Goal: Transaction & Acquisition: Purchase product/service

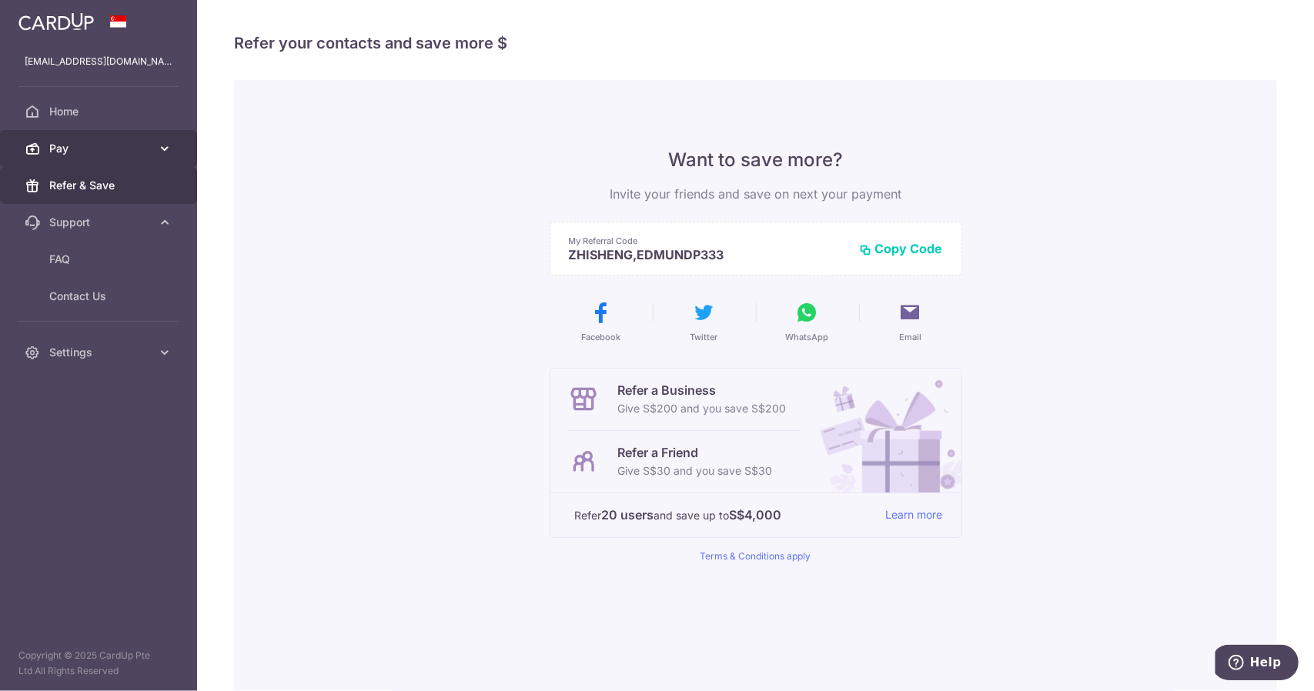
click at [115, 152] on span "Pay" at bounding box center [100, 148] width 102 height 15
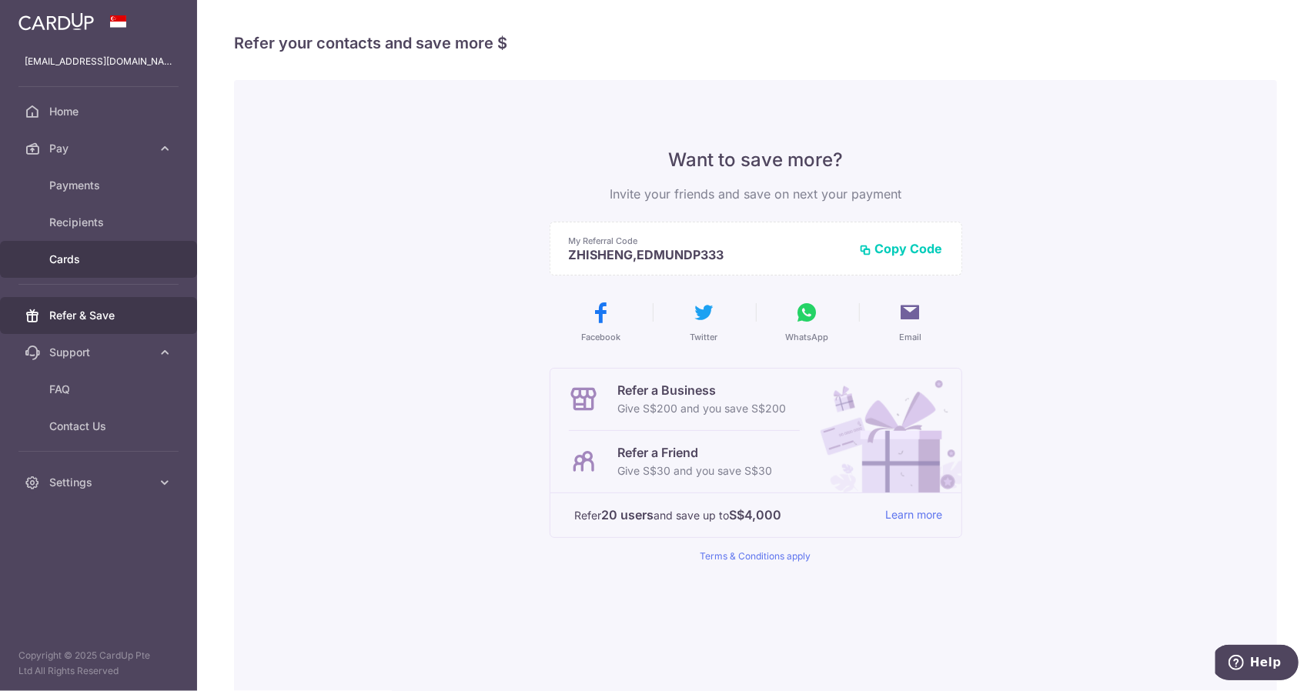
click at [70, 252] on span "Cards" at bounding box center [100, 259] width 102 height 15
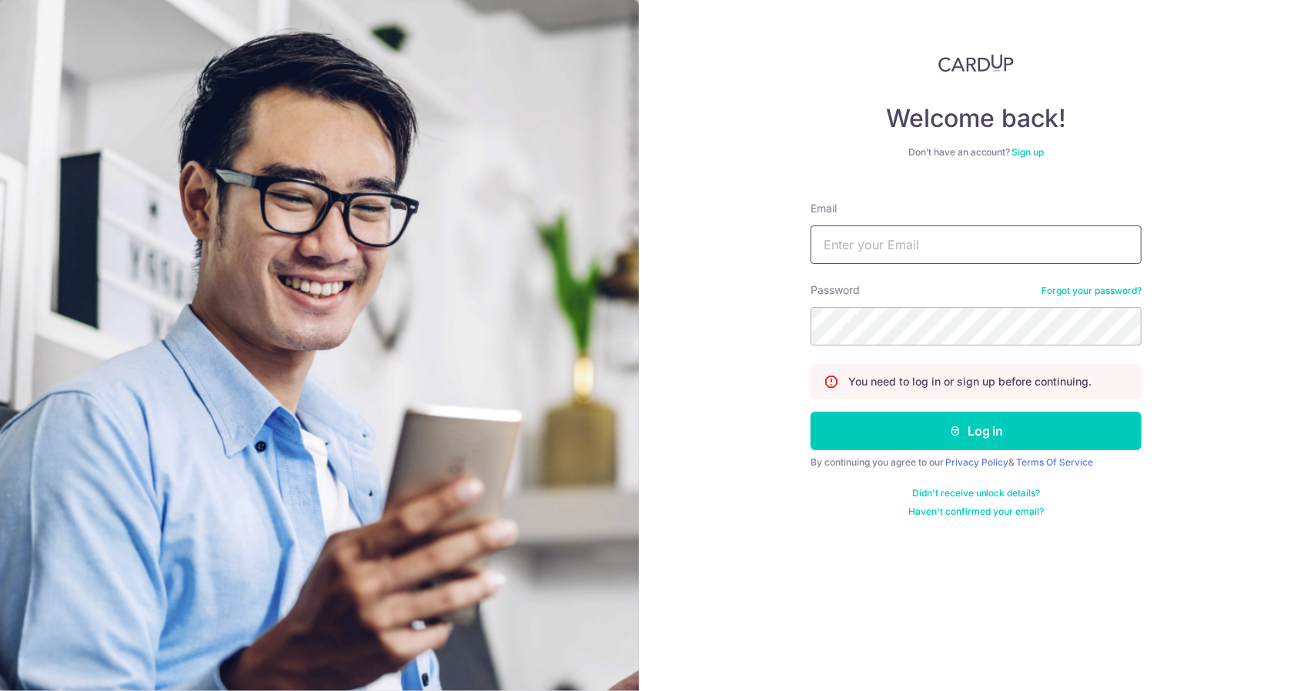
click at [1011, 241] on input "Email" at bounding box center [975, 244] width 331 height 38
type input "edmundpoh@hotmail.com"
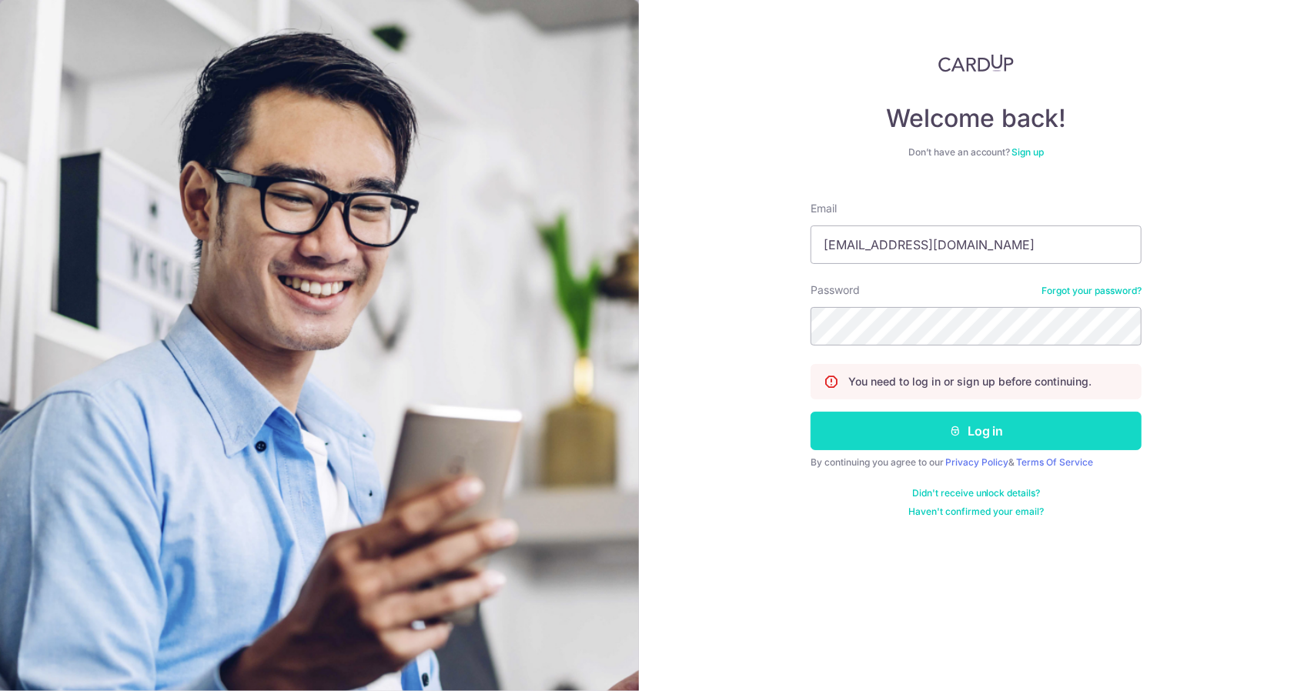
click at [897, 426] on button "Log in" at bounding box center [975, 431] width 331 height 38
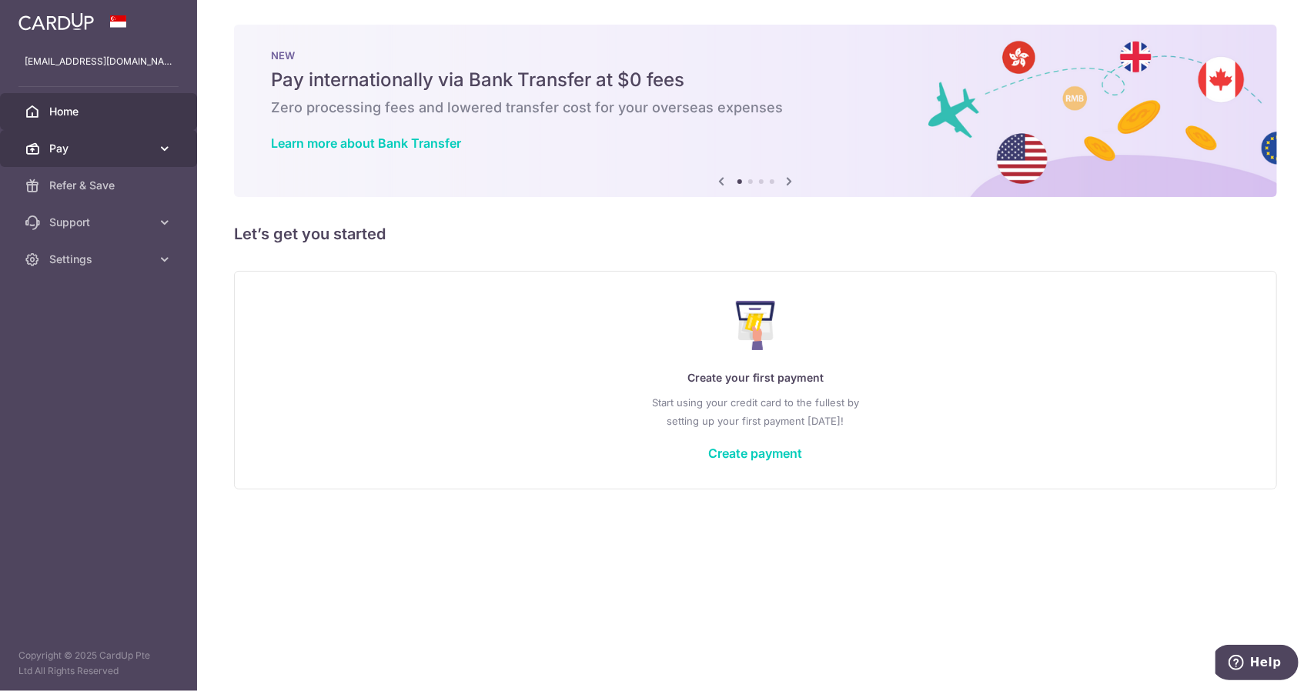
click at [57, 153] on span "Pay" at bounding box center [100, 148] width 102 height 15
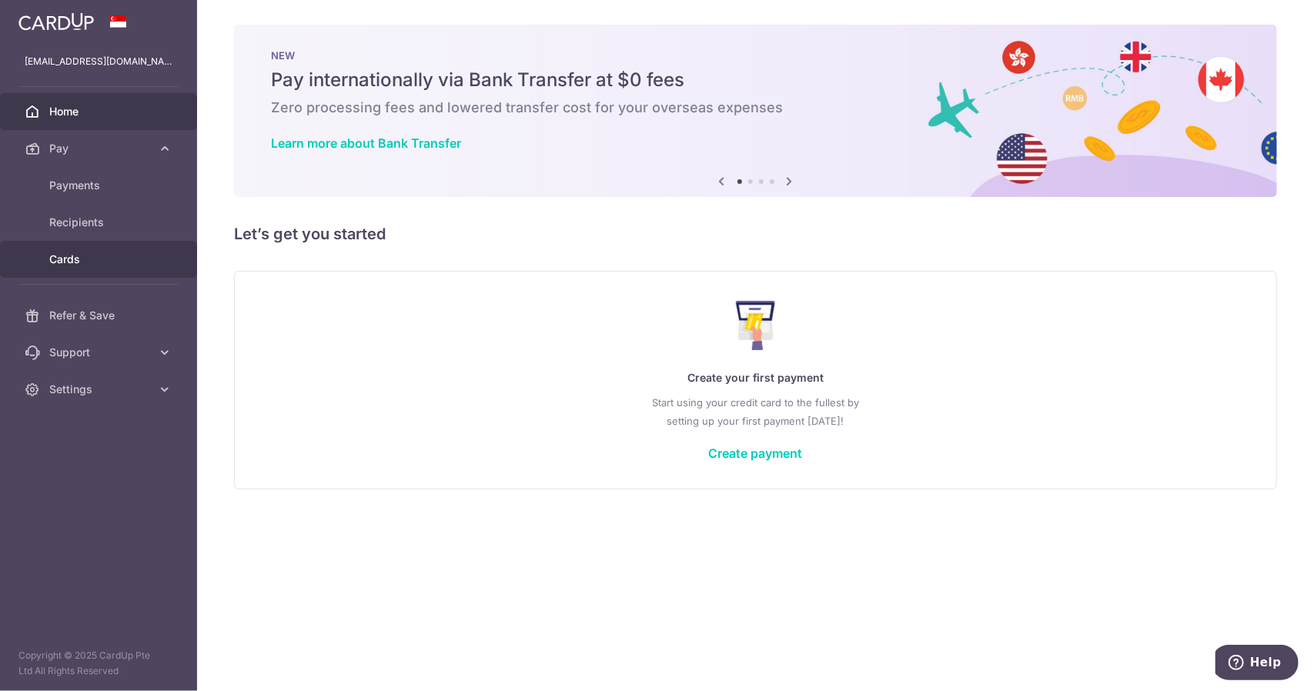
click at [60, 257] on span "Cards" at bounding box center [100, 259] width 102 height 15
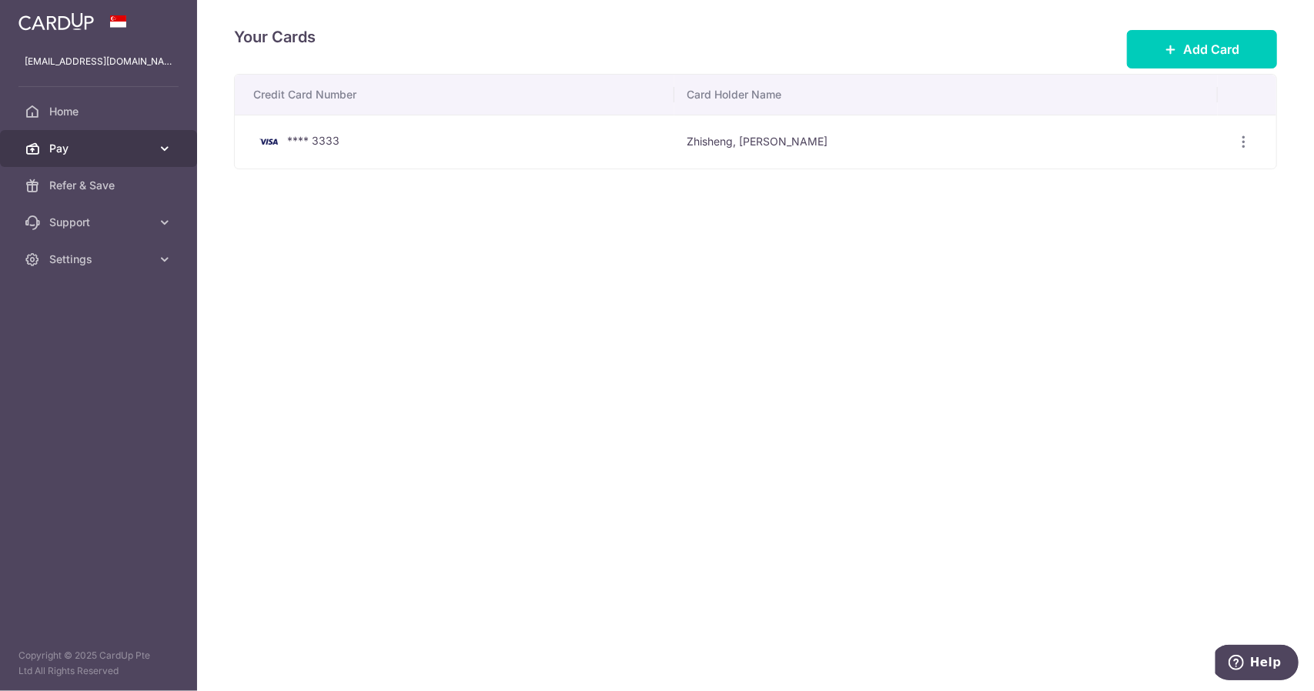
click at [96, 144] on span "Pay" at bounding box center [100, 148] width 102 height 15
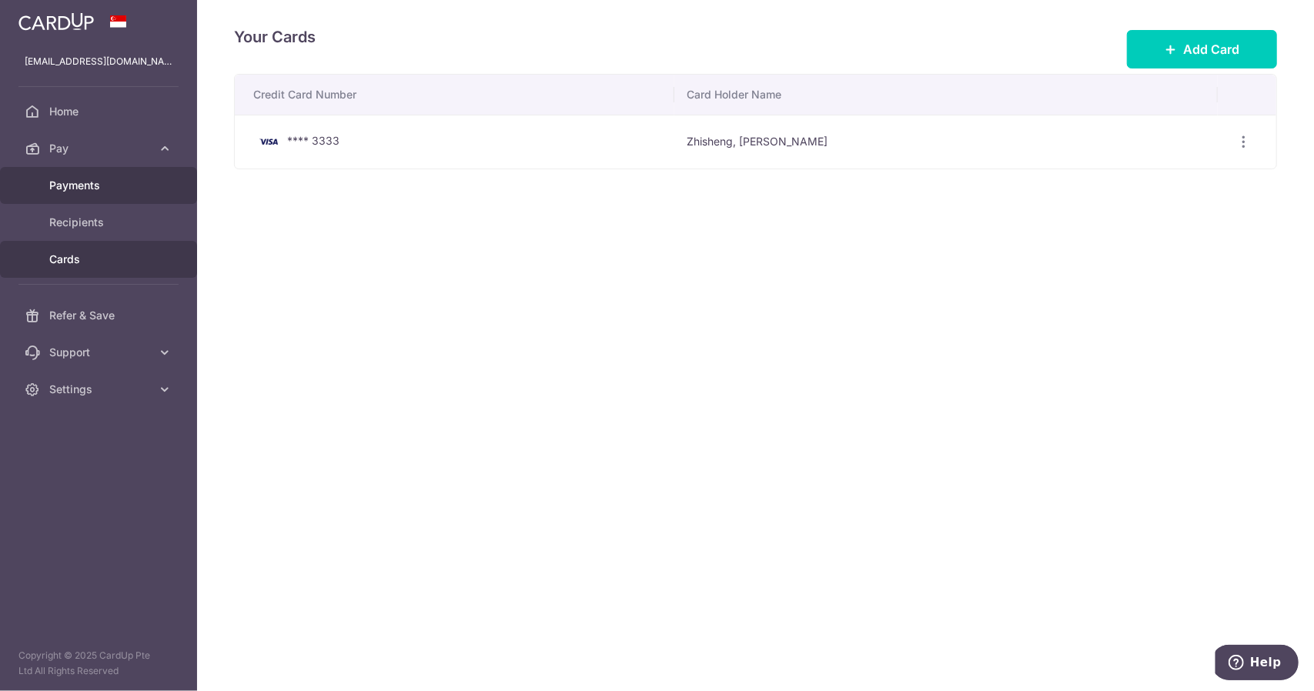
click at [75, 183] on span "Payments" at bounding box center [100, 185] width 102 height 15
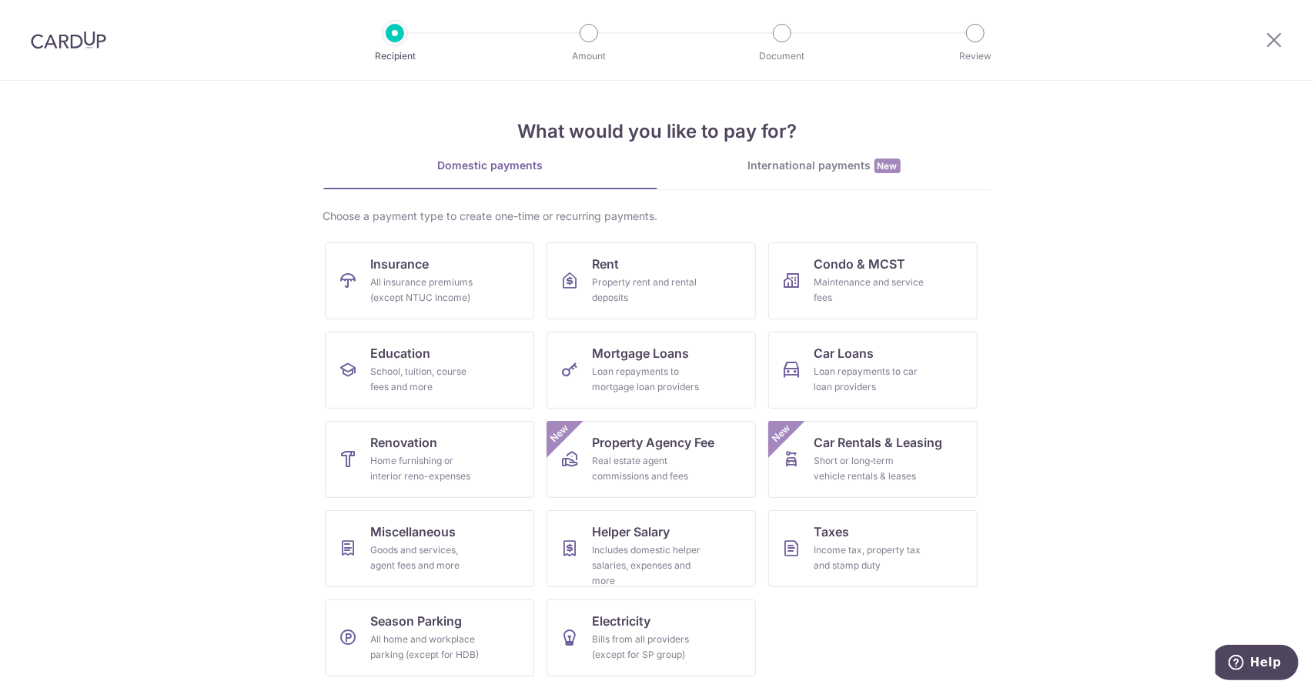
click at [1050, 410] on section "What would you like to pay for? Domestic payments International payments New Ch…" at bounding box center [657, 386] width 1314 height 610
click at [382, 449] on span "Renovation" at bounding box center [404, 442] width 67 height 18
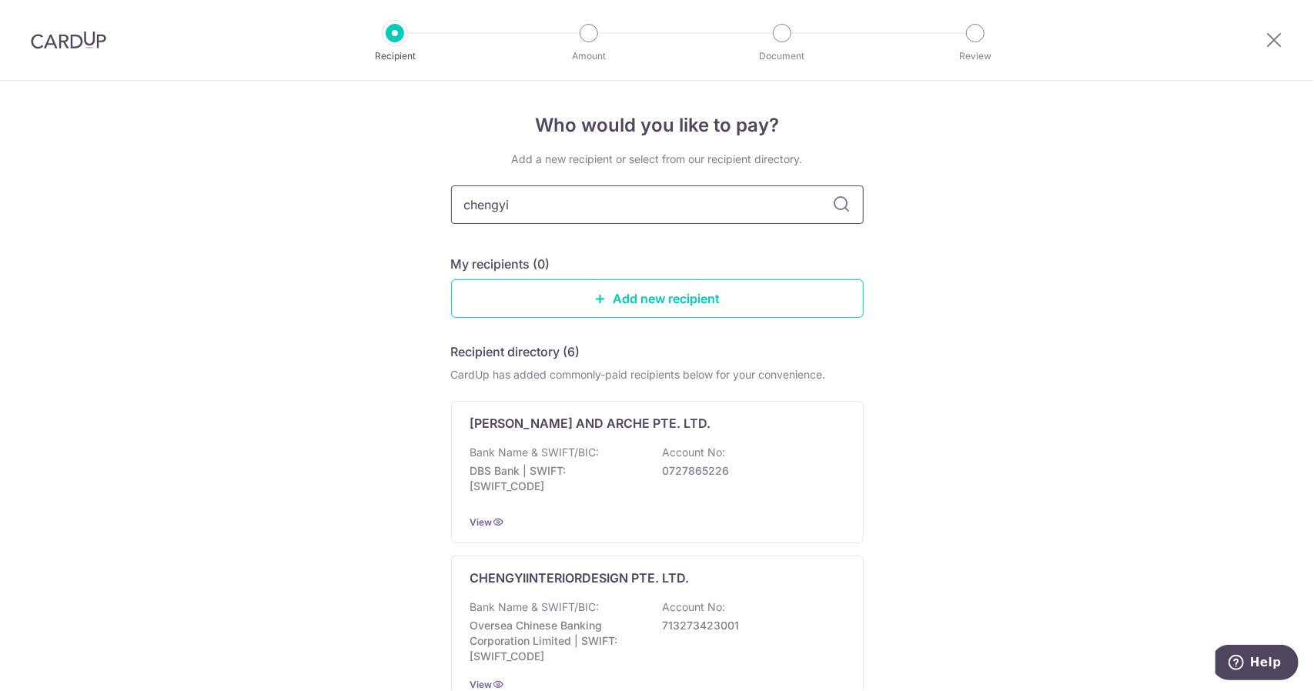
type input "chengyi"
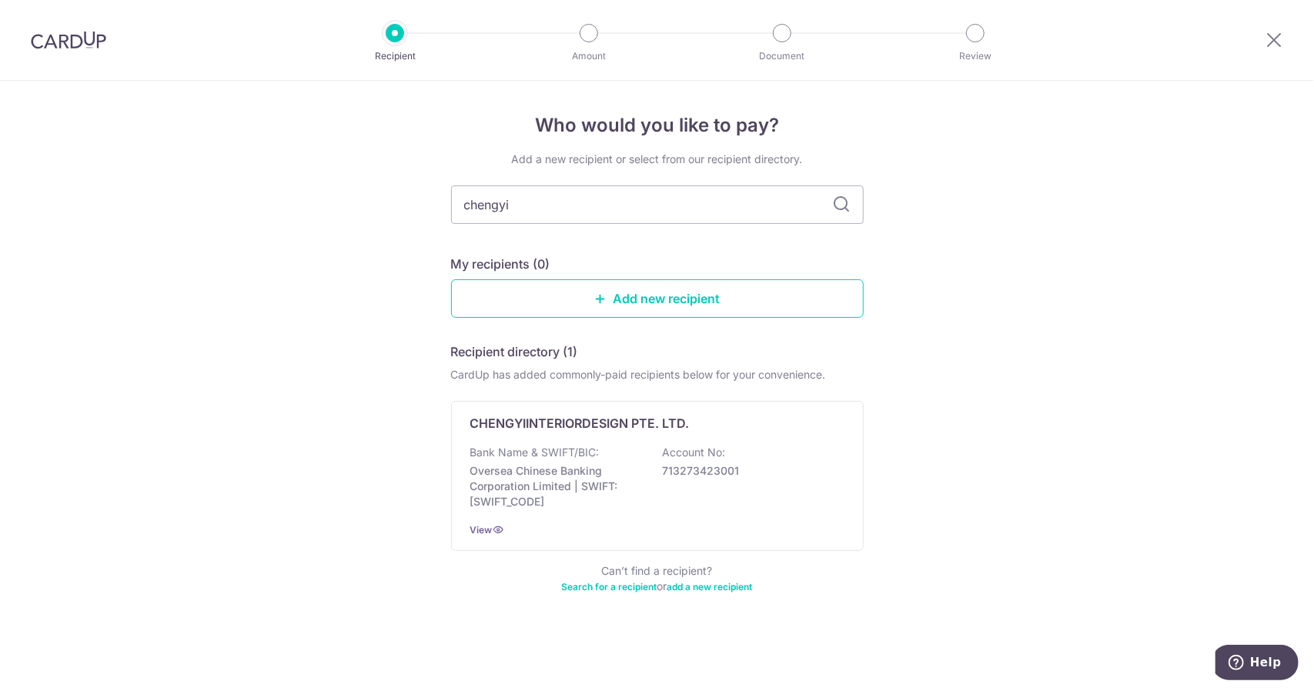
click at [833, 204] on icon at bounding box center [842, 204] width 18 height 18
click at [842, 204] on icon at bounding box center [842, 204] width 18 height 18
drag, startPoint x: 589, startPoint y: 208, endPoint x: 409, endPoint y: 209, distance: 180.1
click at [424, 210] on div "Who would you like to pay? Add a new recipient or select from our recipient dir…" at bounding box center [657, 386] width 1314 height 610
click at [849, 205] on icon at bounding box center [842, 204] width 18 height 18
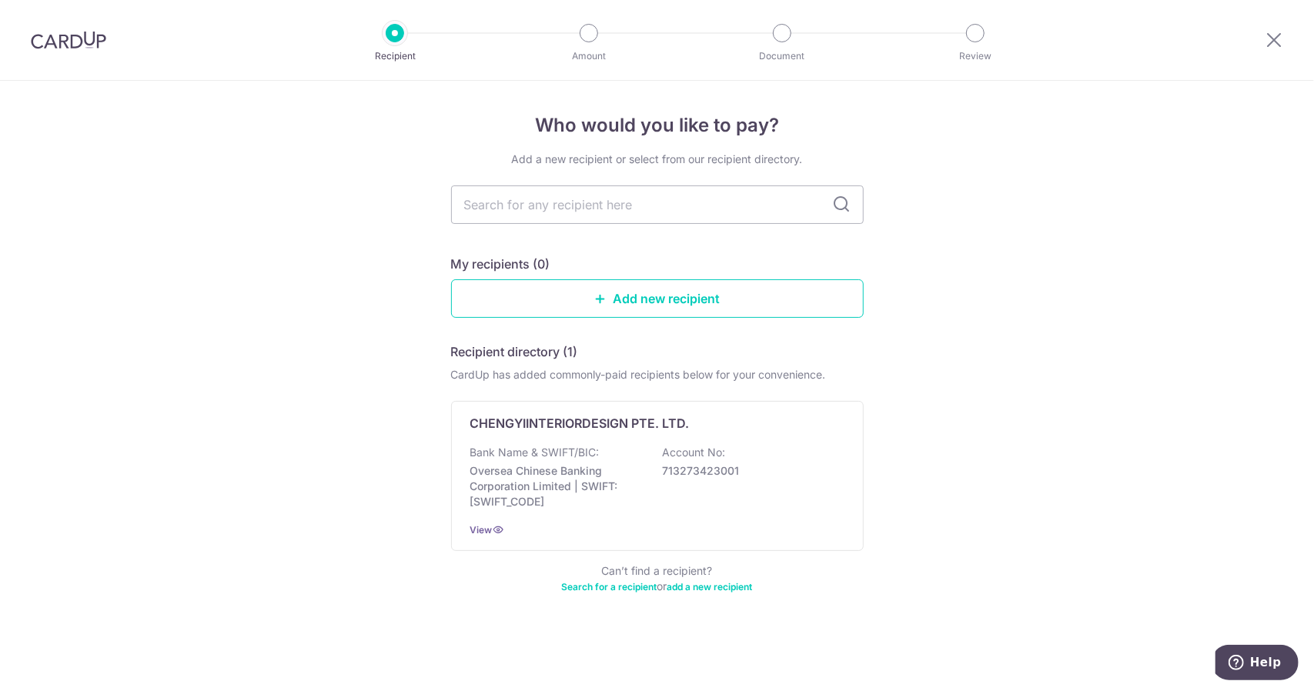
click at [841, 207] on icon at bounding box center [842, 204] width 18 height 18
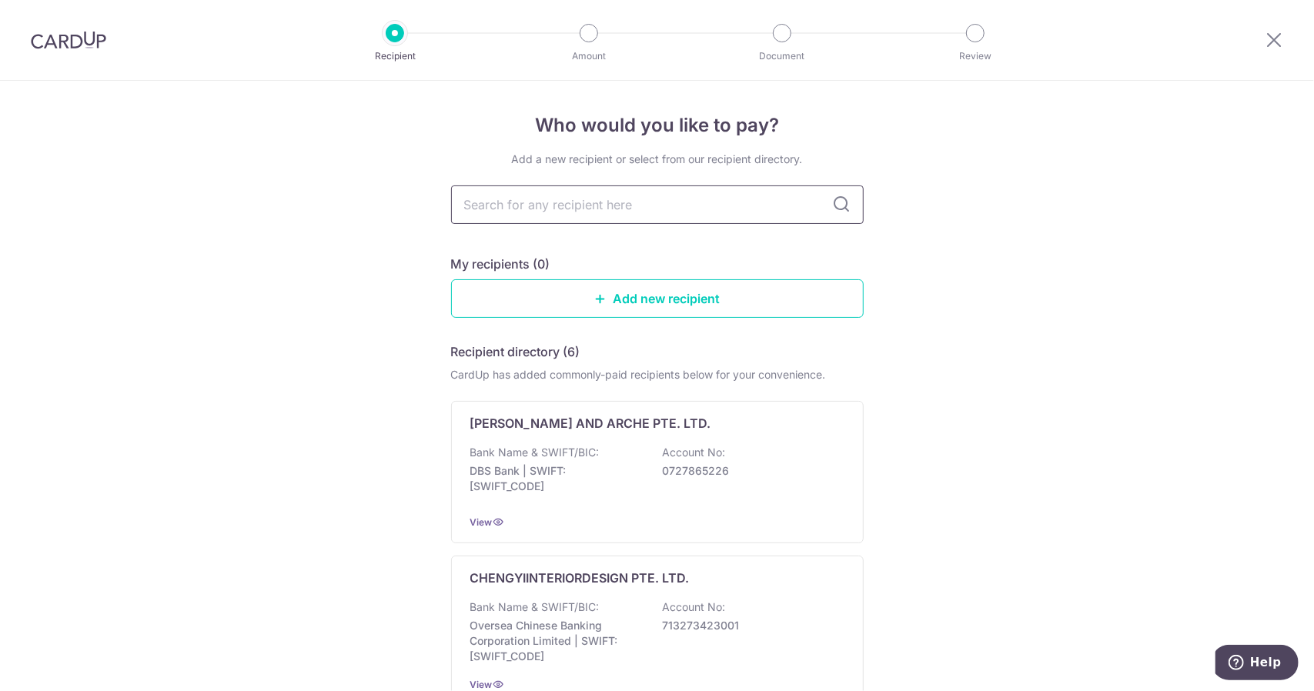
click at [751, 215] on input "text" at bounding box center [657, 204] width 412 height 38
type input "[PERSON_NAME]"
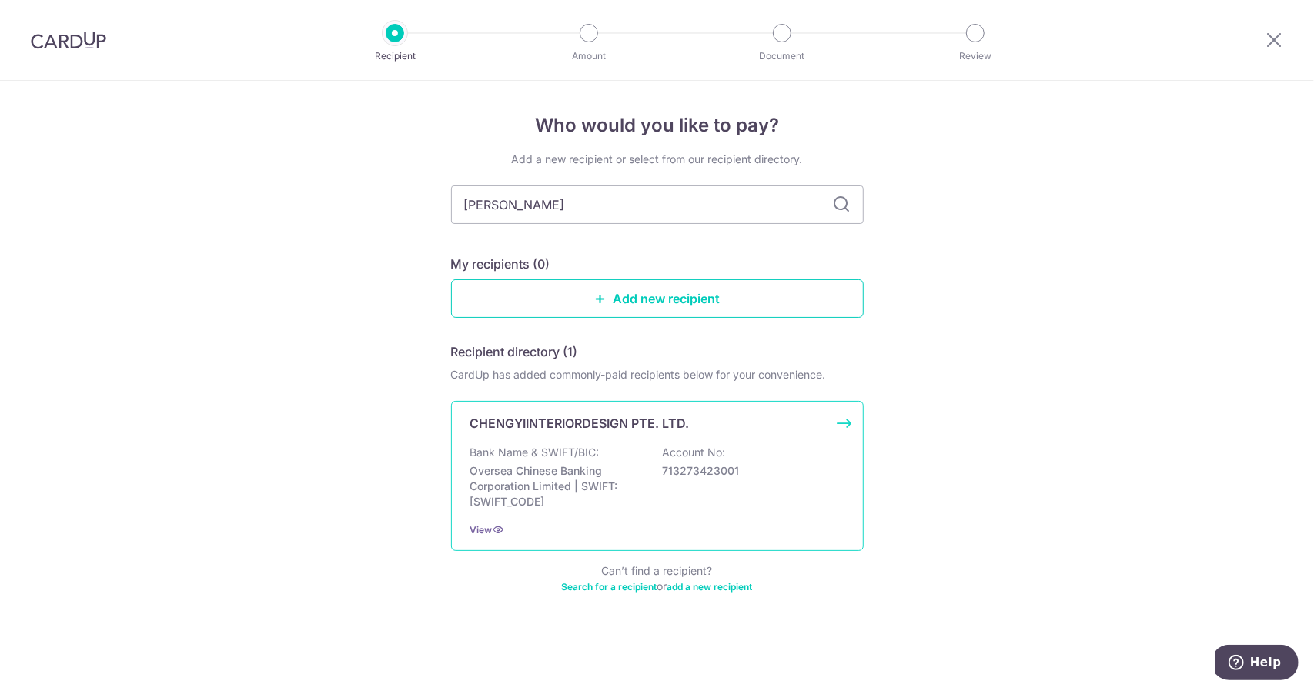
click at [568, 442] on div "CHENGYIINTERIORDESIGN PTE. LTD. Bank Name & SWIFT/BIC: Oversea Chinese Banking …" at bounding box center [657, 476] width 412 height 150
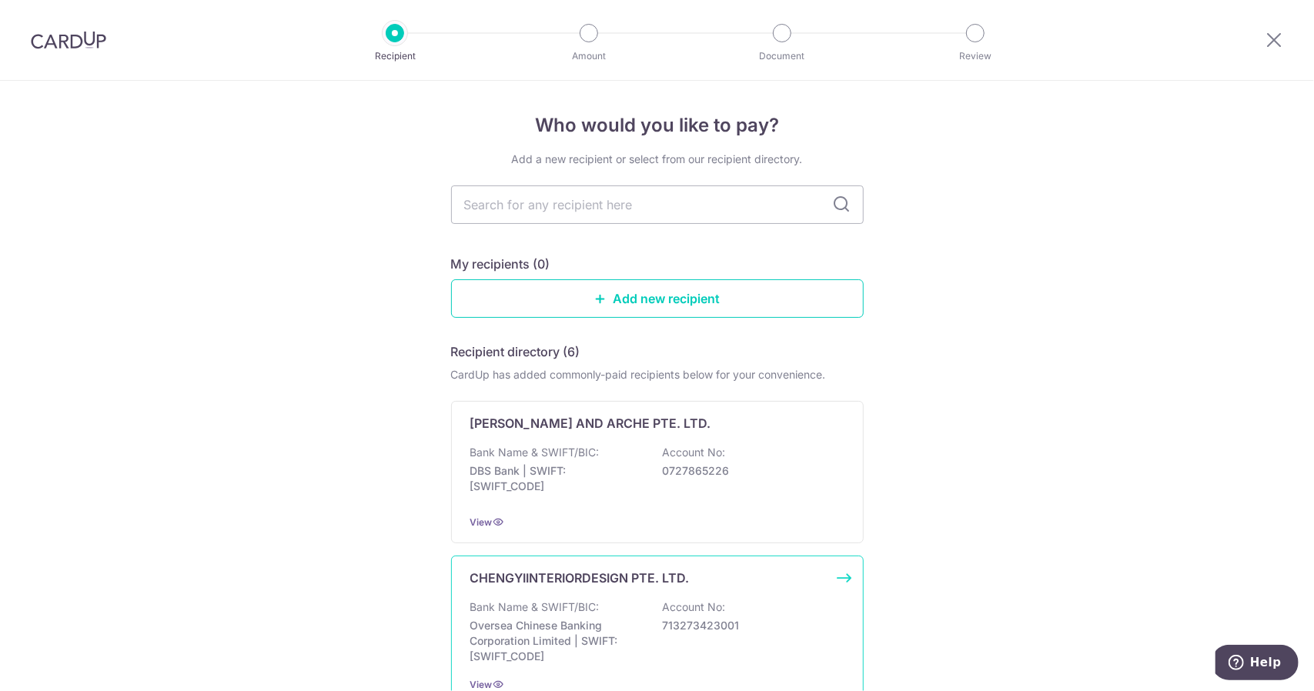
click at [600, 603] on div "Bank Name & SWIFT/BIC: Oversea Chinese Banking Corporation Limited | SWIFT: OCB…" at bounding box center [657, 631] width 374 height 65
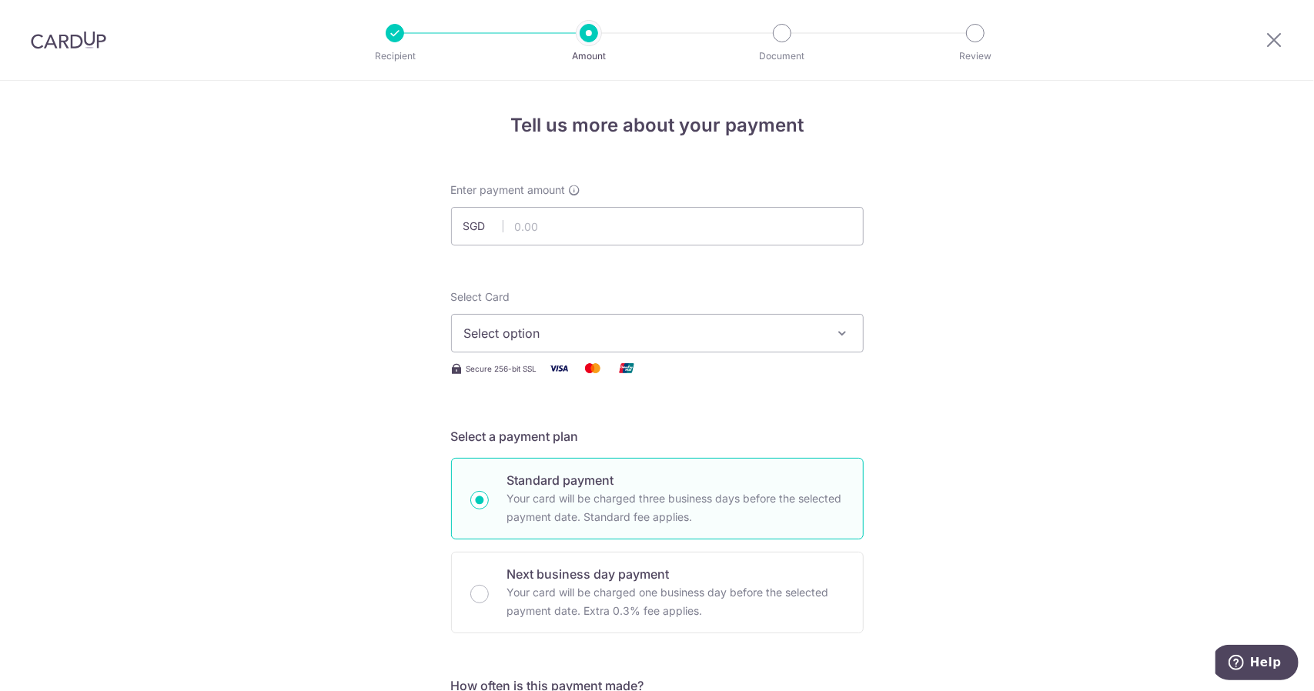
click at [653, 335] on span "Select option" at bounding box center [643, 333] width 359 height 18
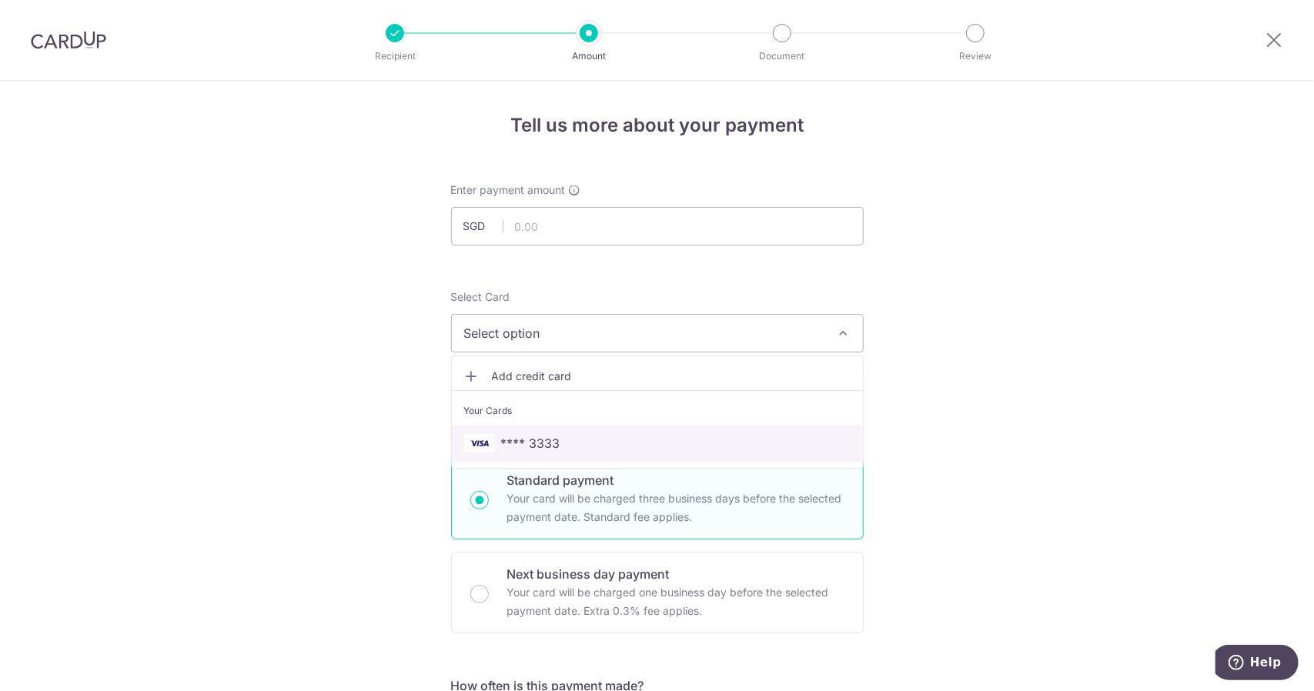
click at [530, 434] on span "**** 3333" at bounding box center [530, 443] width 59 height 18
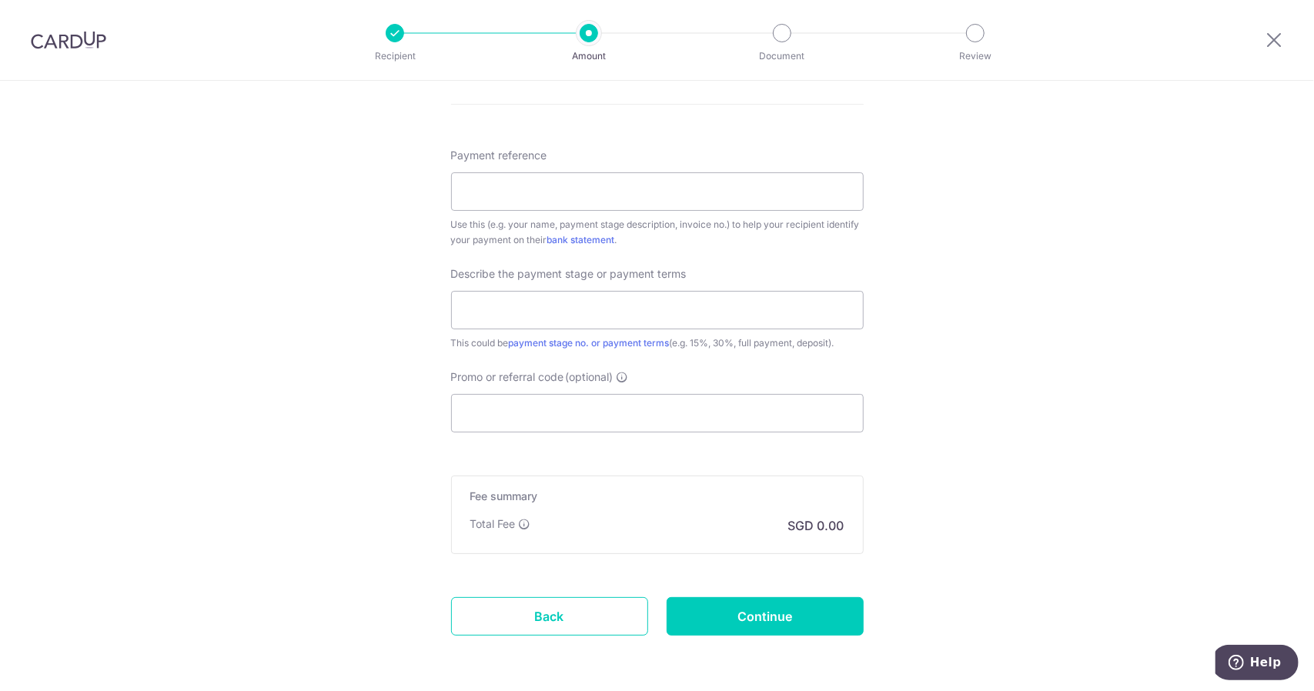
scroll to position [882, 0]
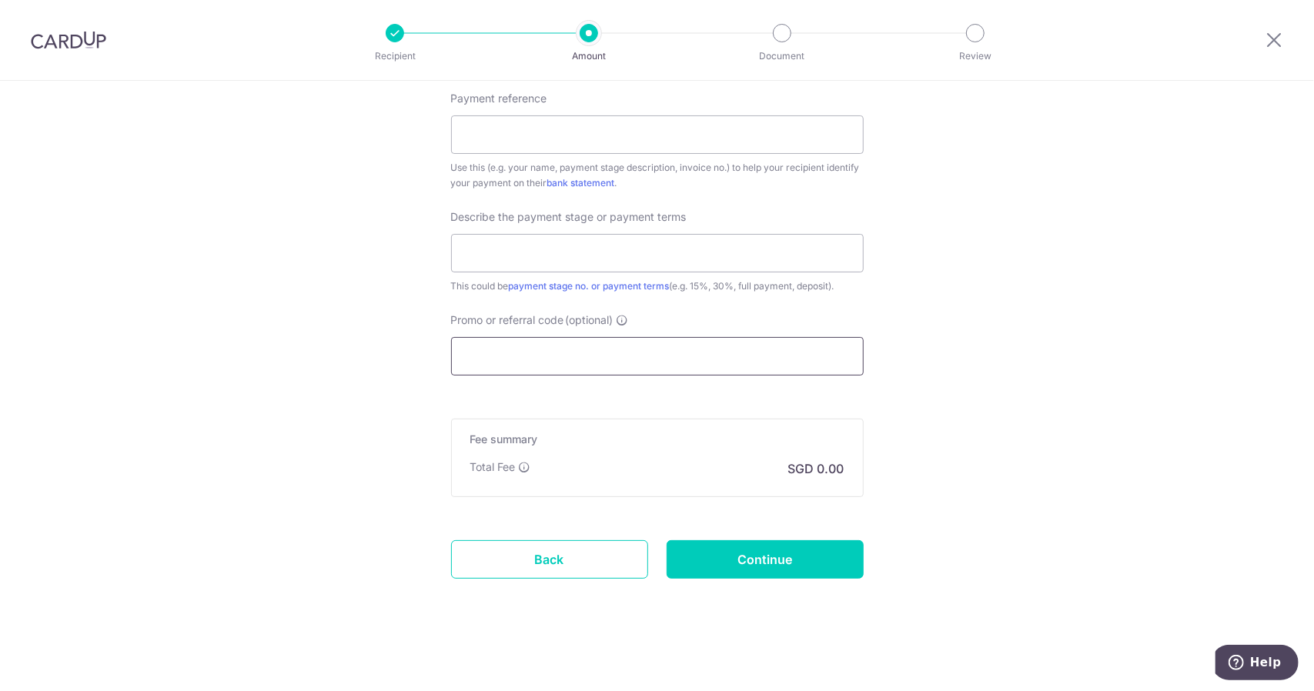
click at [748, 356] on input "Promo or referral code (optional)" at bounding box center [657, 356] width 412 height 38
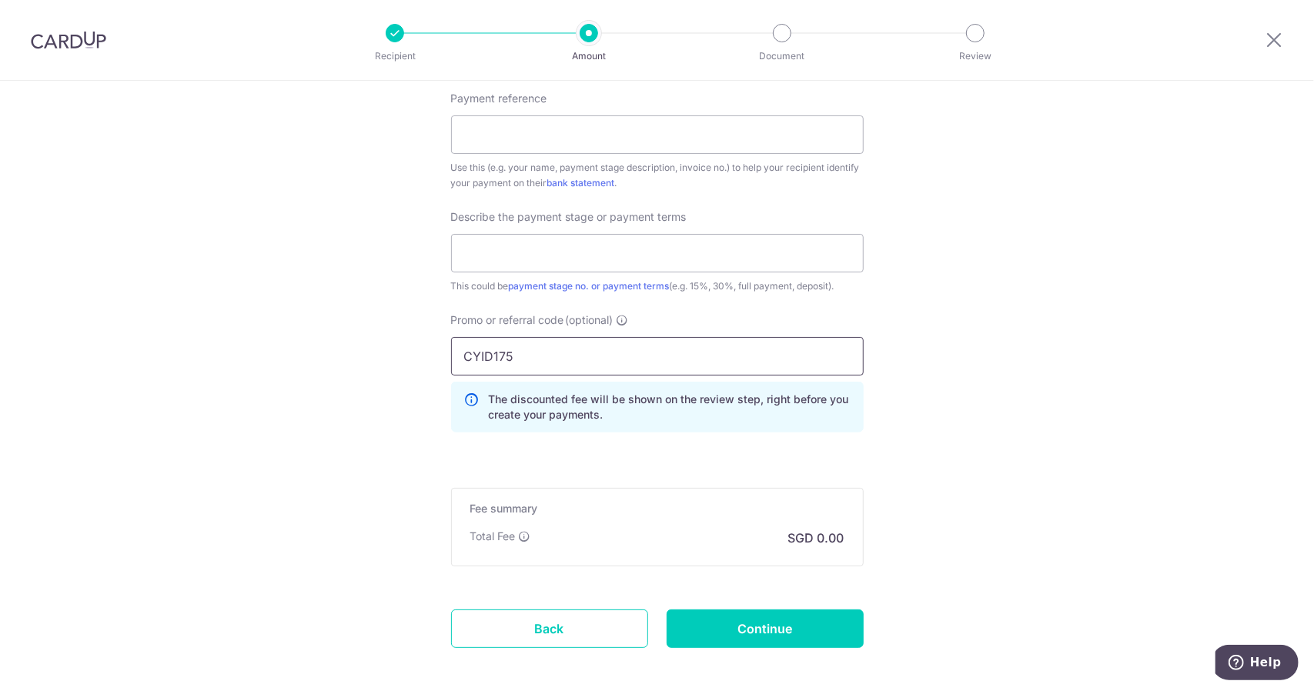
type input "CYID175"
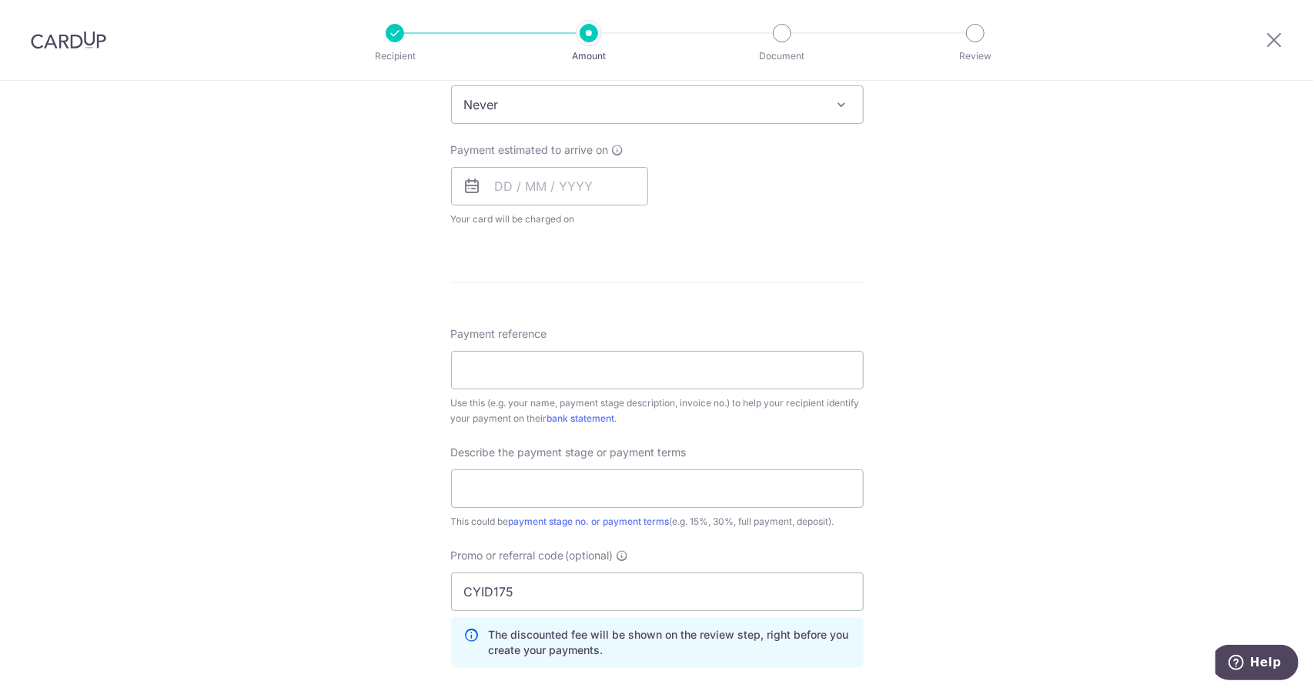
scroll to position [651, 0]
click at [780, 366] on input "Payment reference" at bounding box center [657, 365] width 412 height 38
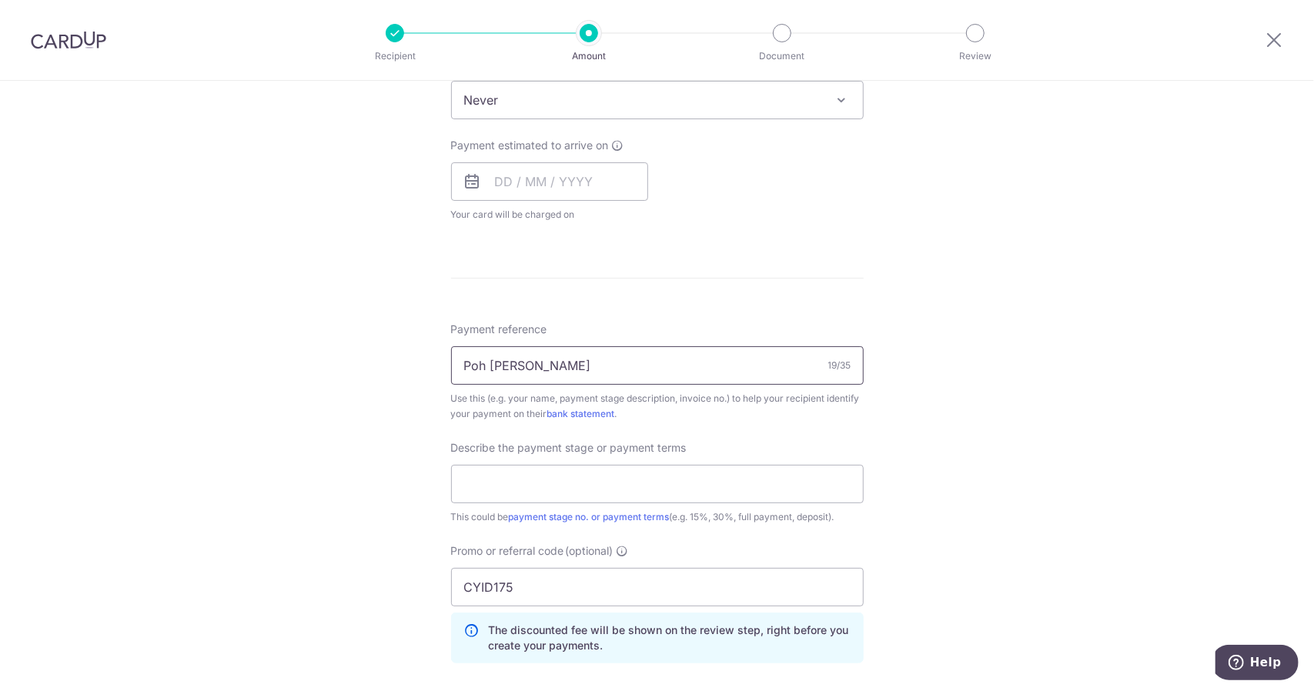
scroll to position [950, 0]
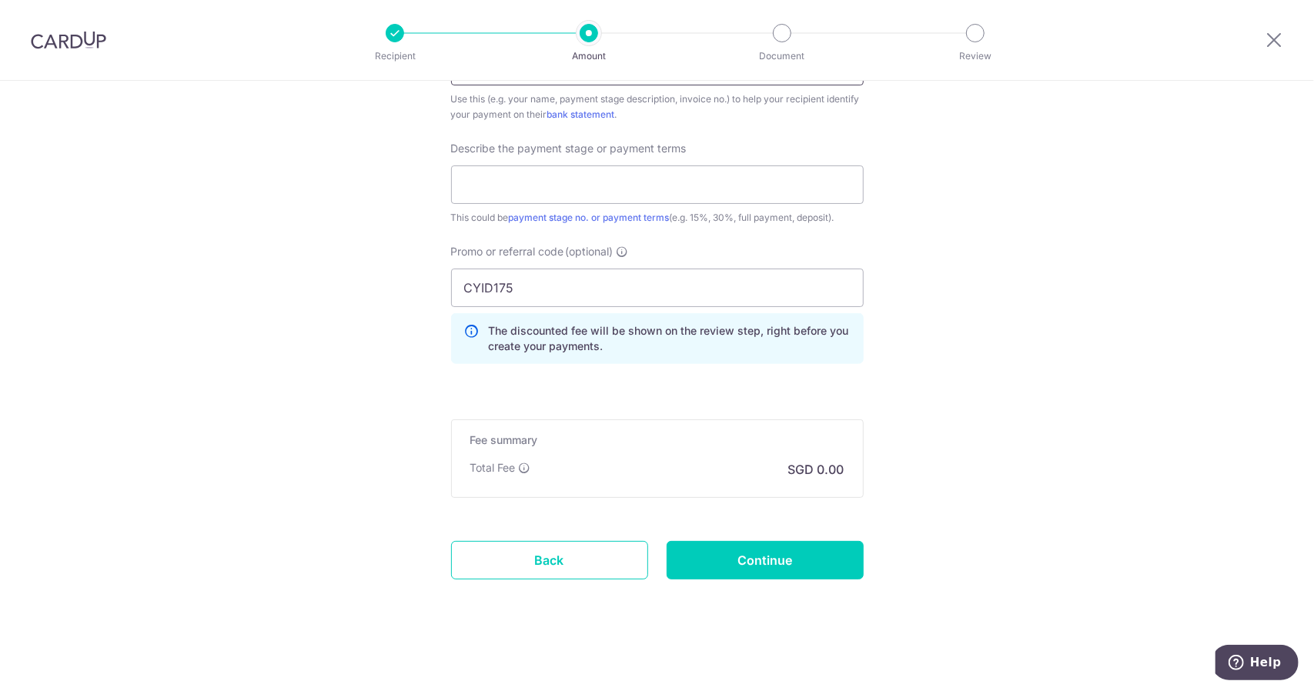
type input "Poh [PERSON_NAME]"
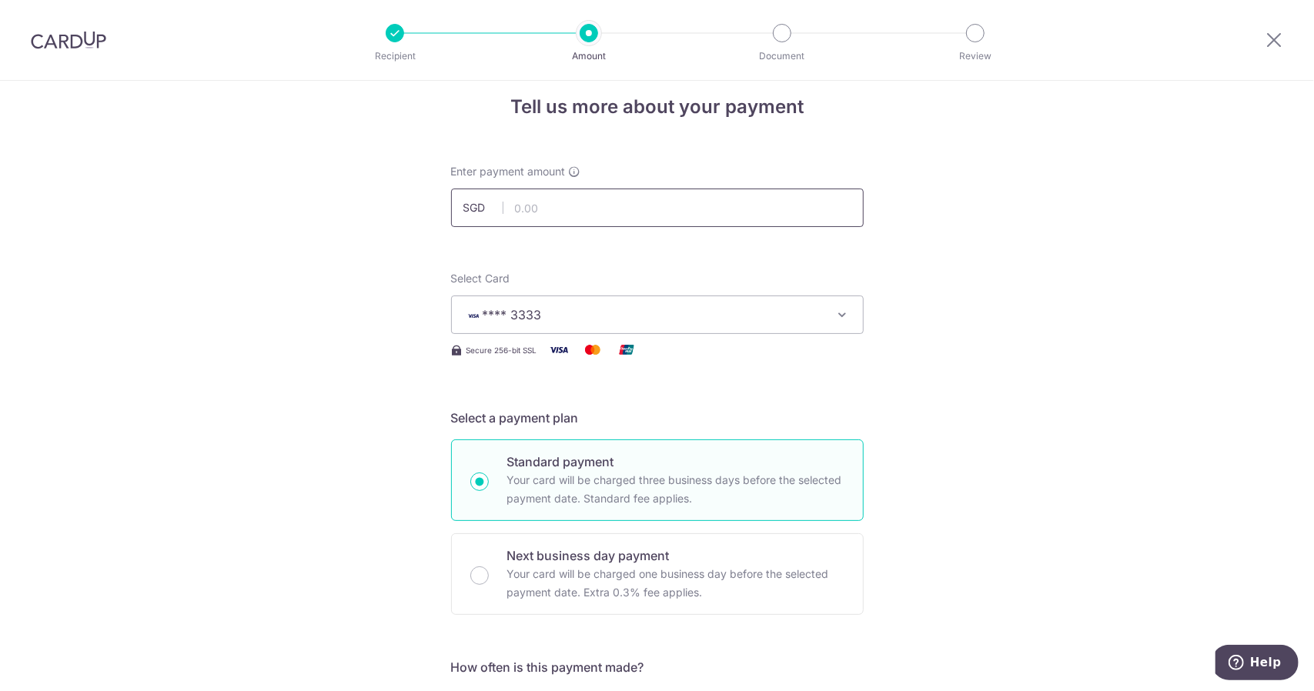
scroll to position [0, 0]
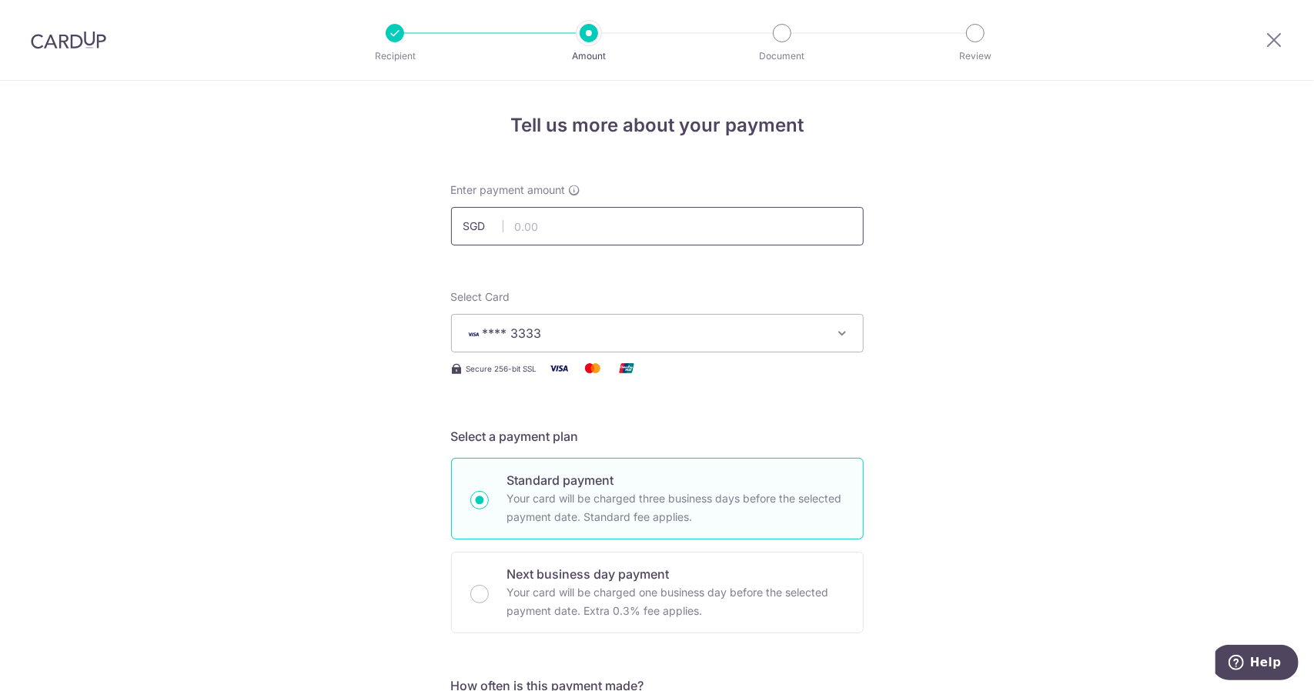
click at [566, 228] on input "text" at bounding box center [657, 226] width 412 height 38
type input "3,790.00"
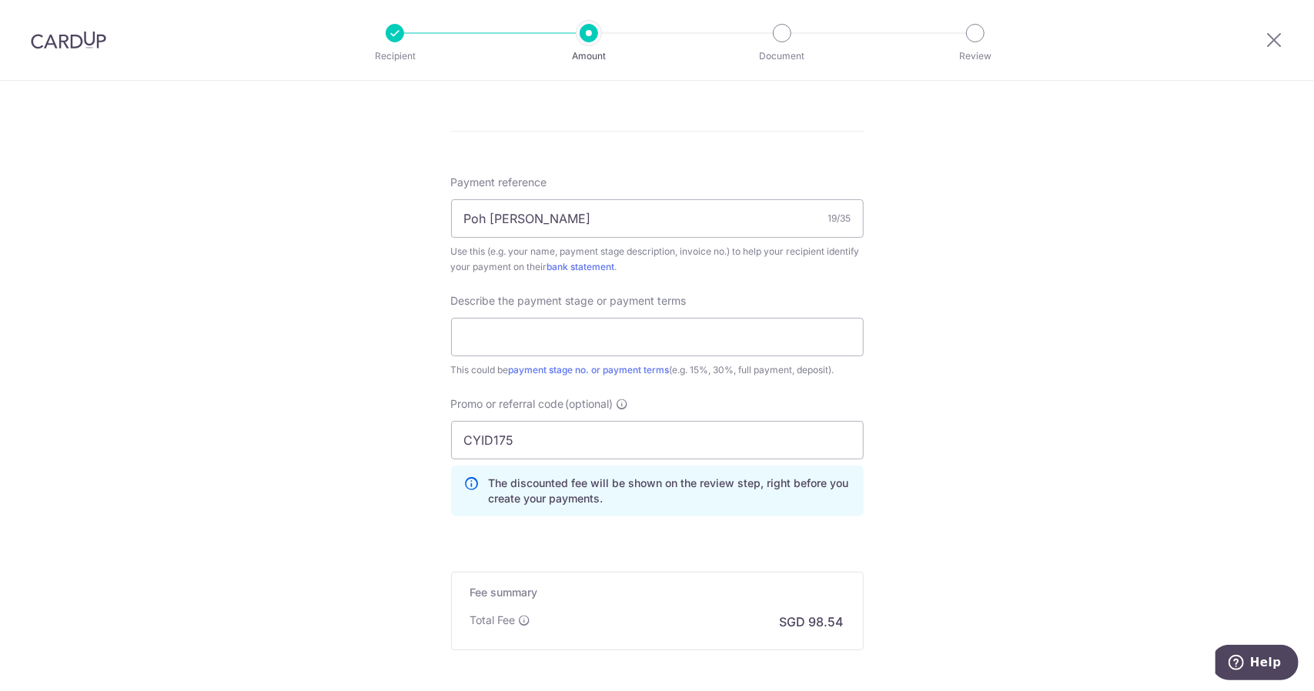
scroll to position [846, 0]
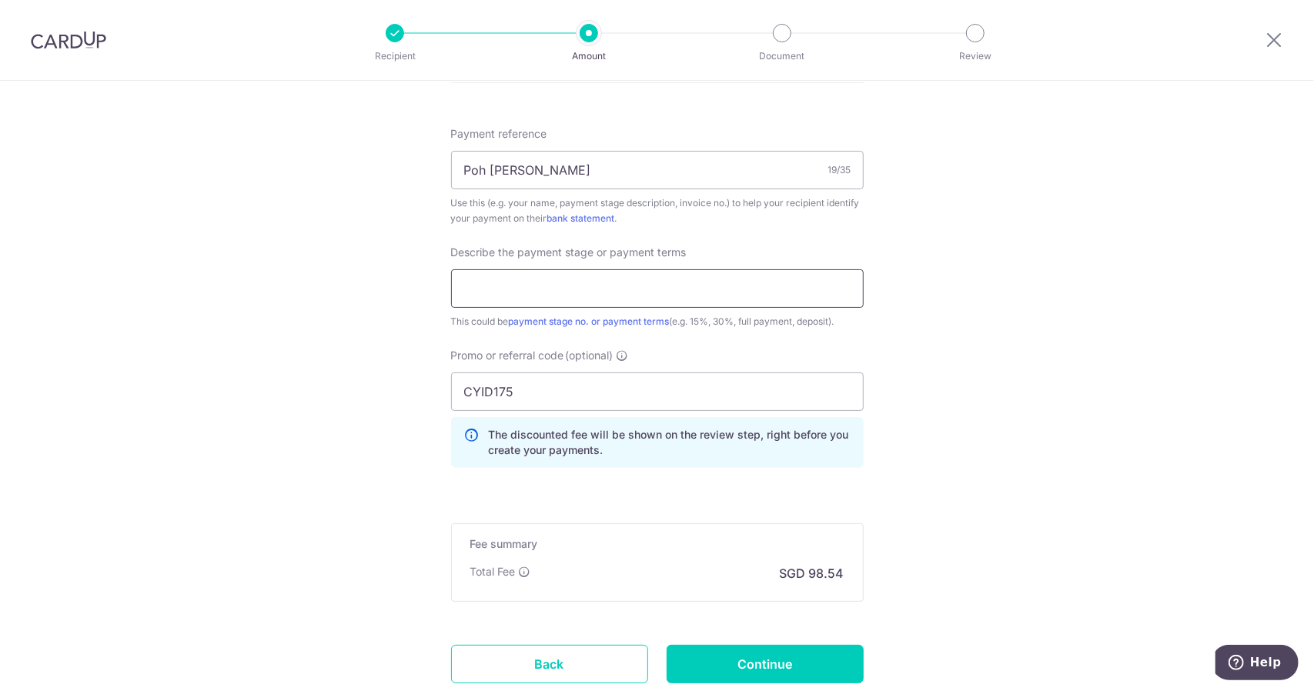
click at [705, 295] on input "text" at bounding box center [657, 288] width 412 height 38
type input "10%"
click at [976, 386] on div "Tell us more about your payment Enter payment amount SGD 3,790.00 3790.00 Selec…" at bounding box center [657, 16] width 1314 height 1564
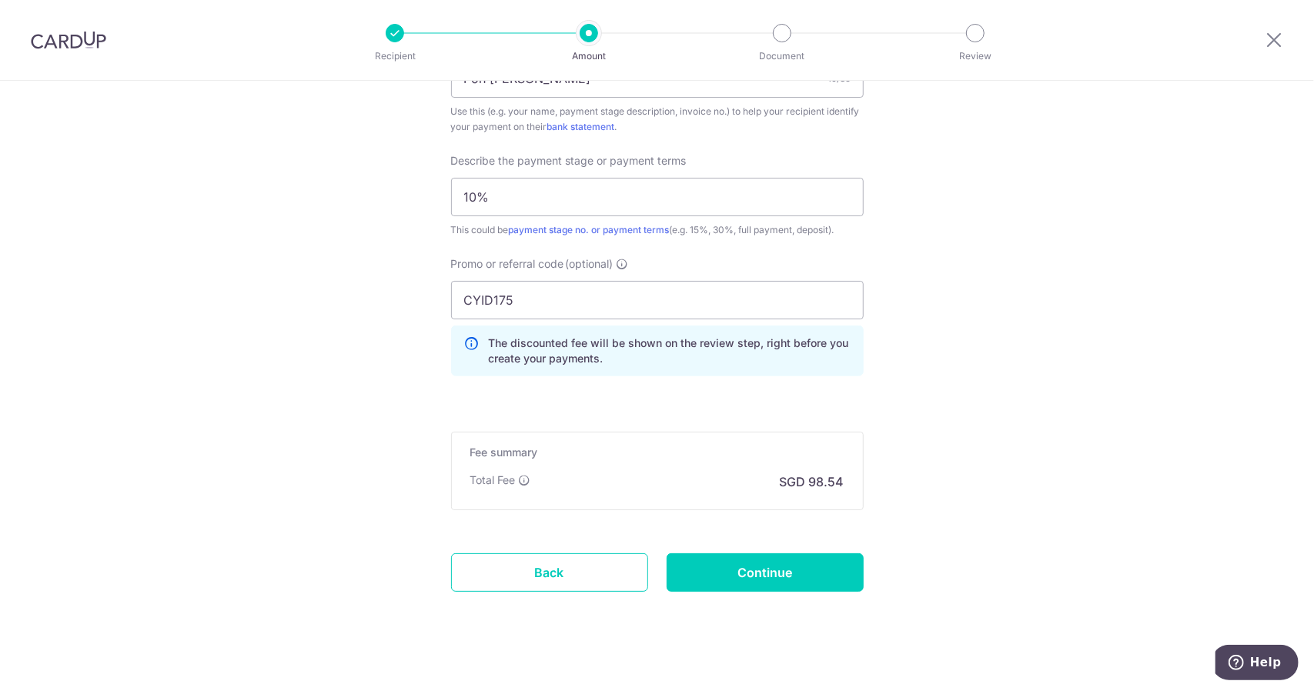
scroll to position [950, 0]
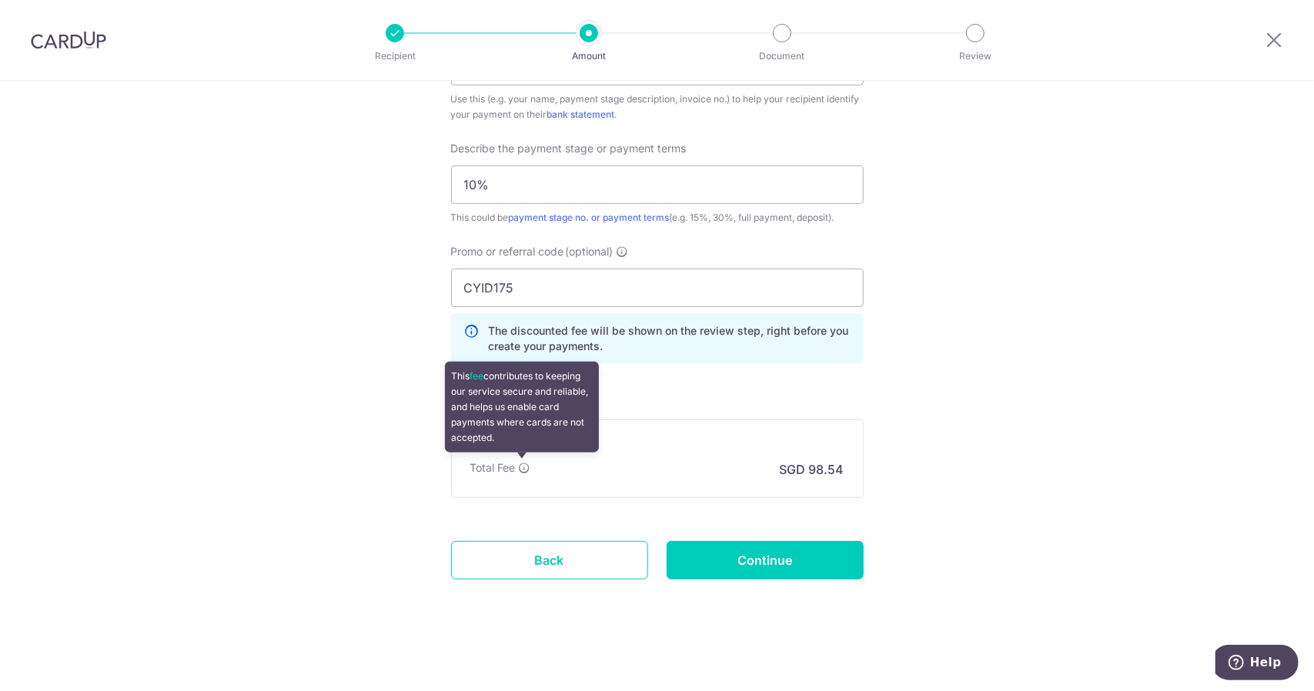
click at [519, 462] on icon at bounding box center [525, 468] width 12 height 12
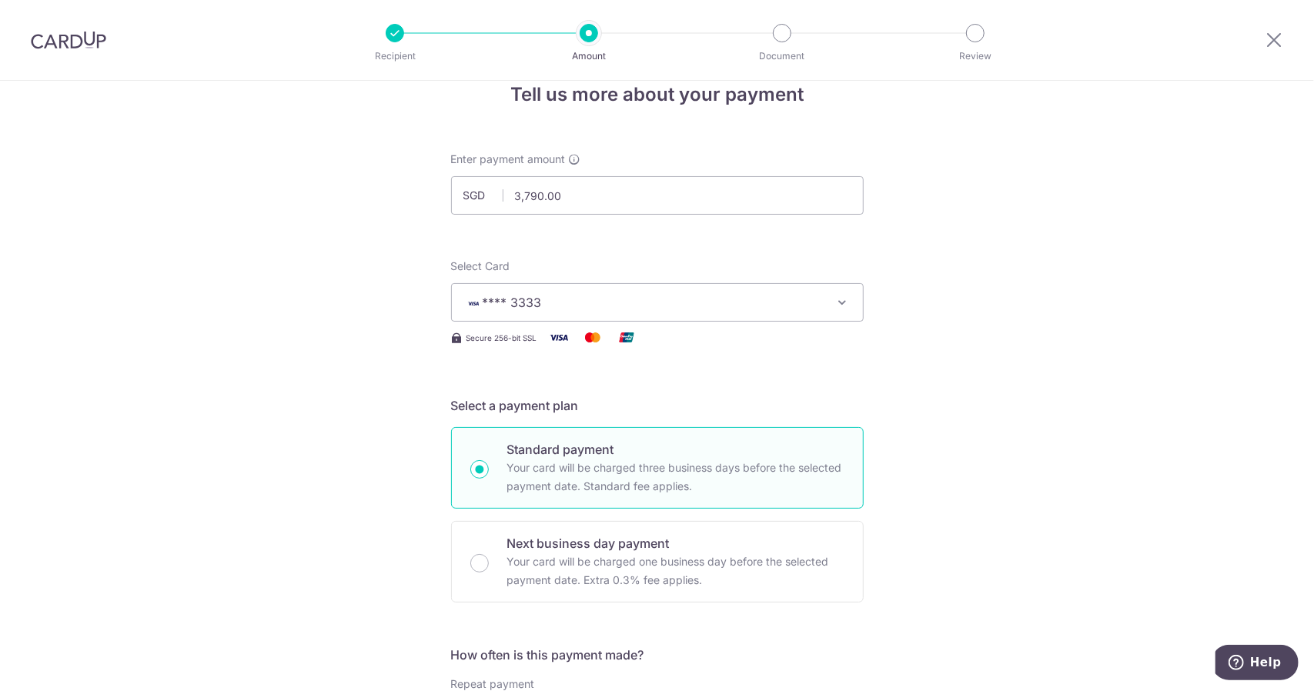
scroll to position [27, 0]
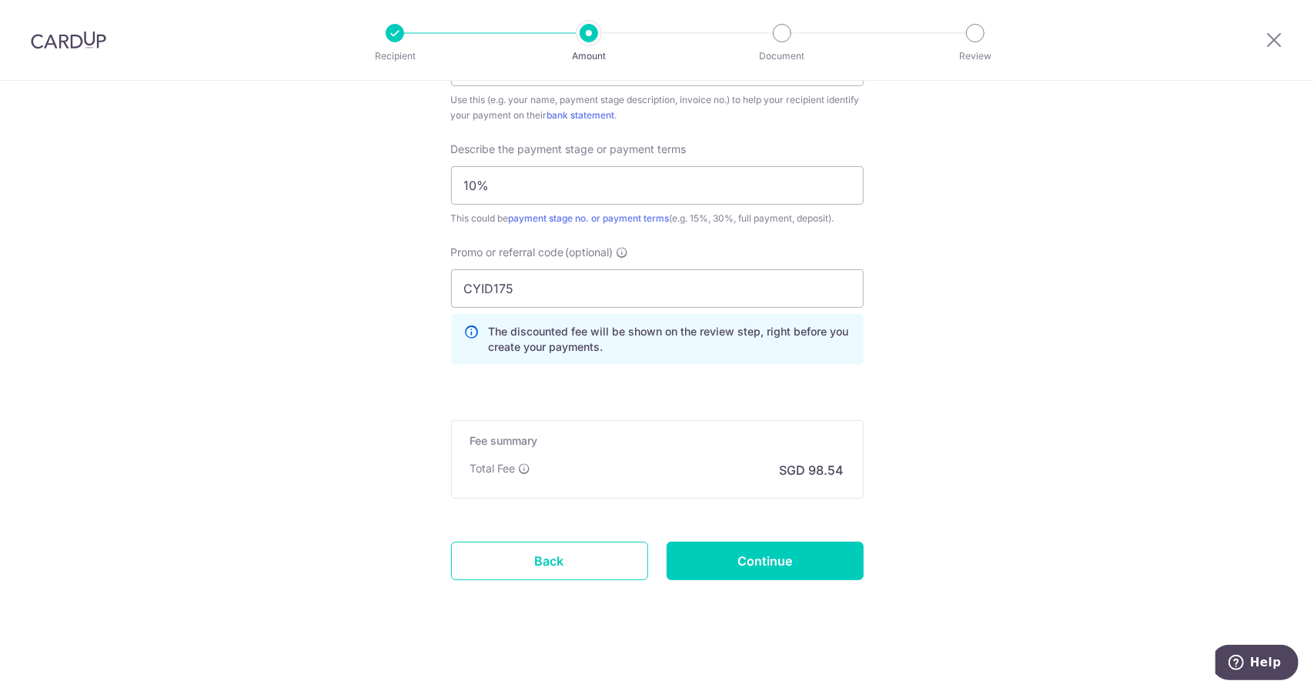
scroll to position [950, 0]
click at [768, 554] on input "Continue" at bounding box center [764, 560] width 197 height 38
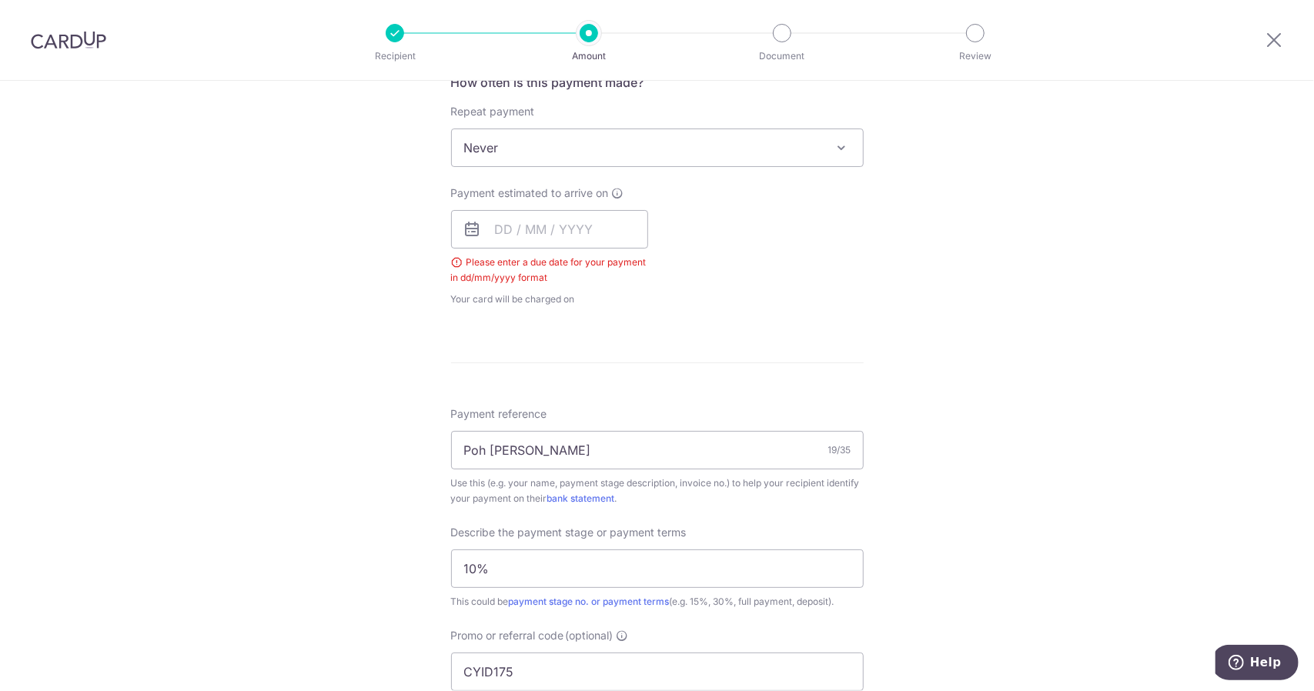
scroll to position [295, 0]
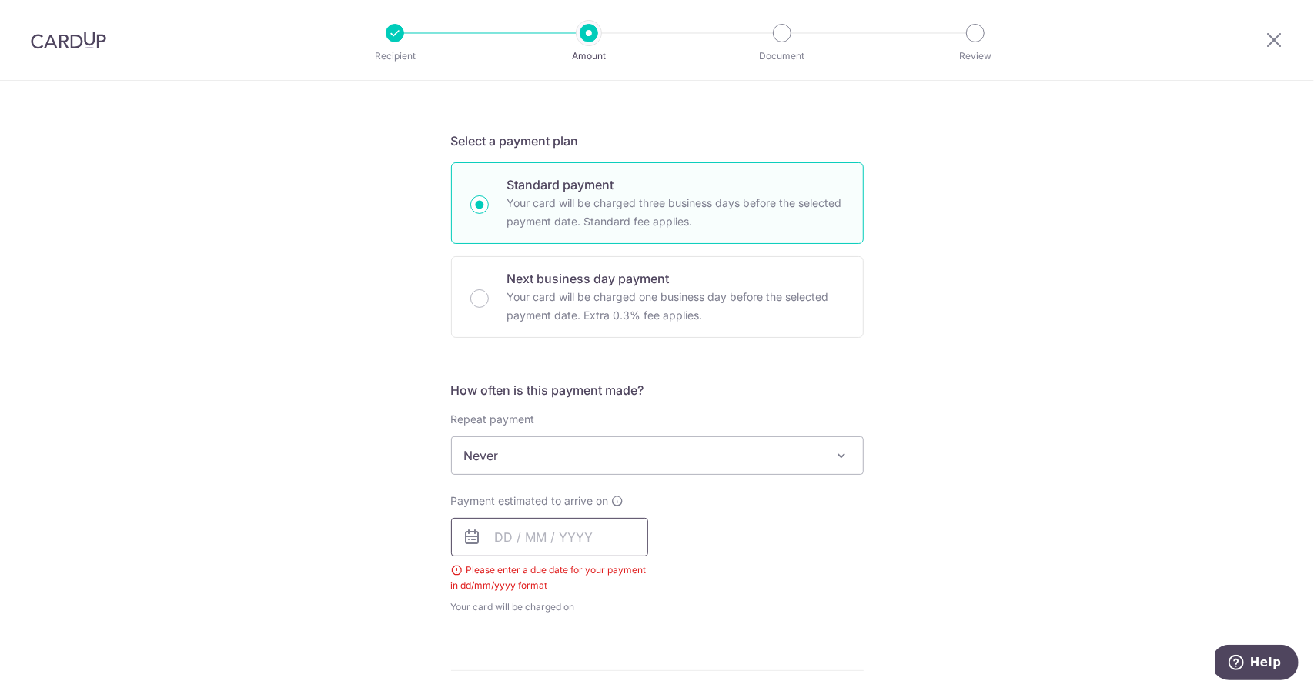
drag, startPoint x: 564, startPoint y: 538, endPoint x: 553, endPoint y: 541, distance: 11.9
click at [564, 538] on input "text" at bounding box center [549, 537] width 197 height 38
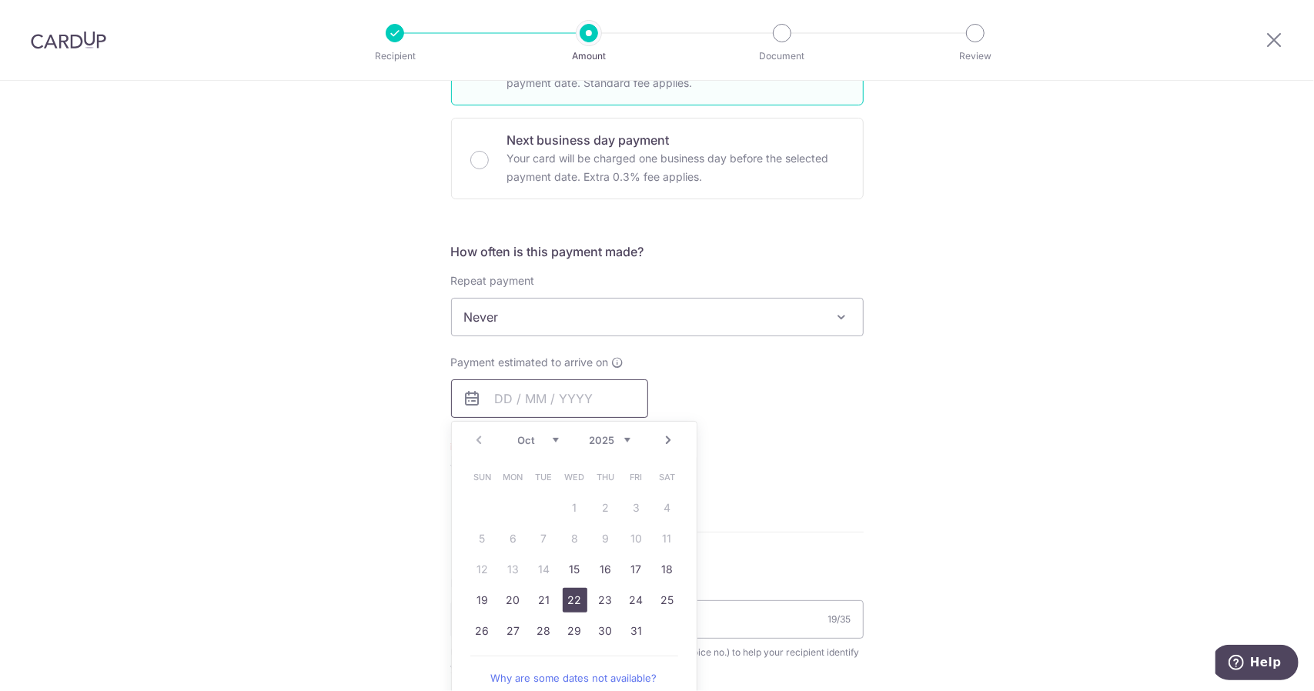
scroll to position [449, 0]
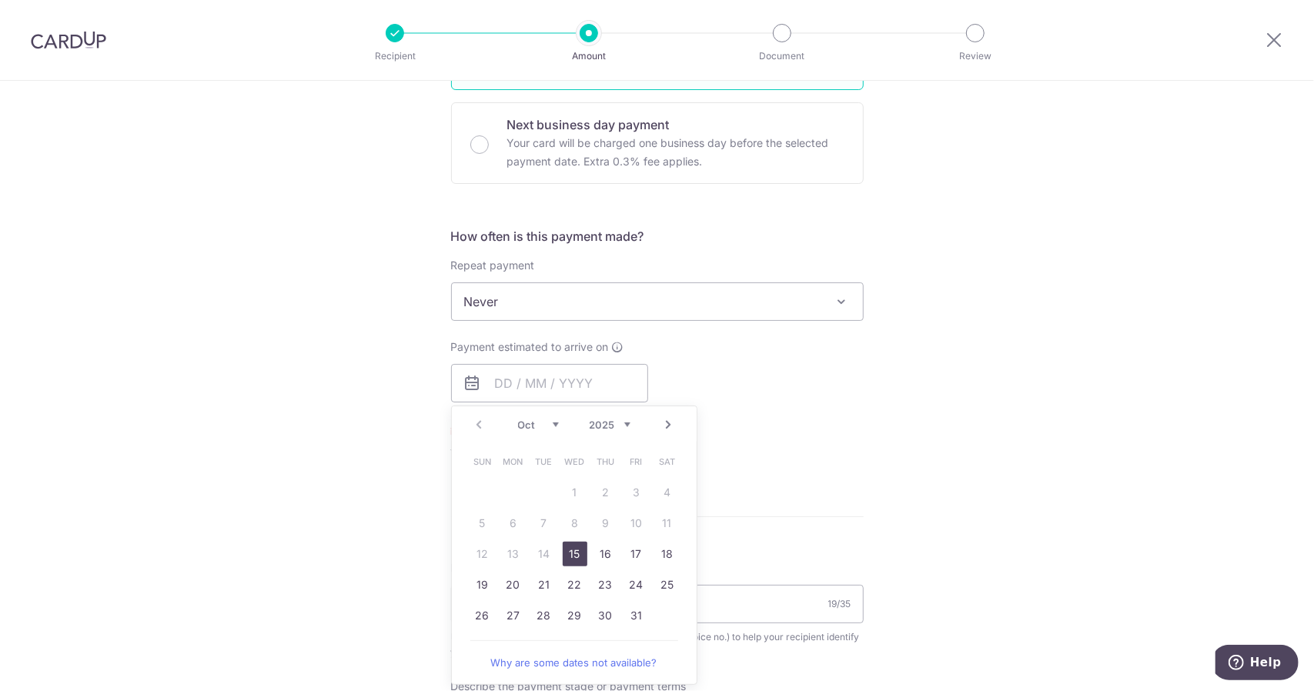
click at [563, 553] on link "15" at bounding box center [575, 554] width 25 height 25
type input "[DATE]"
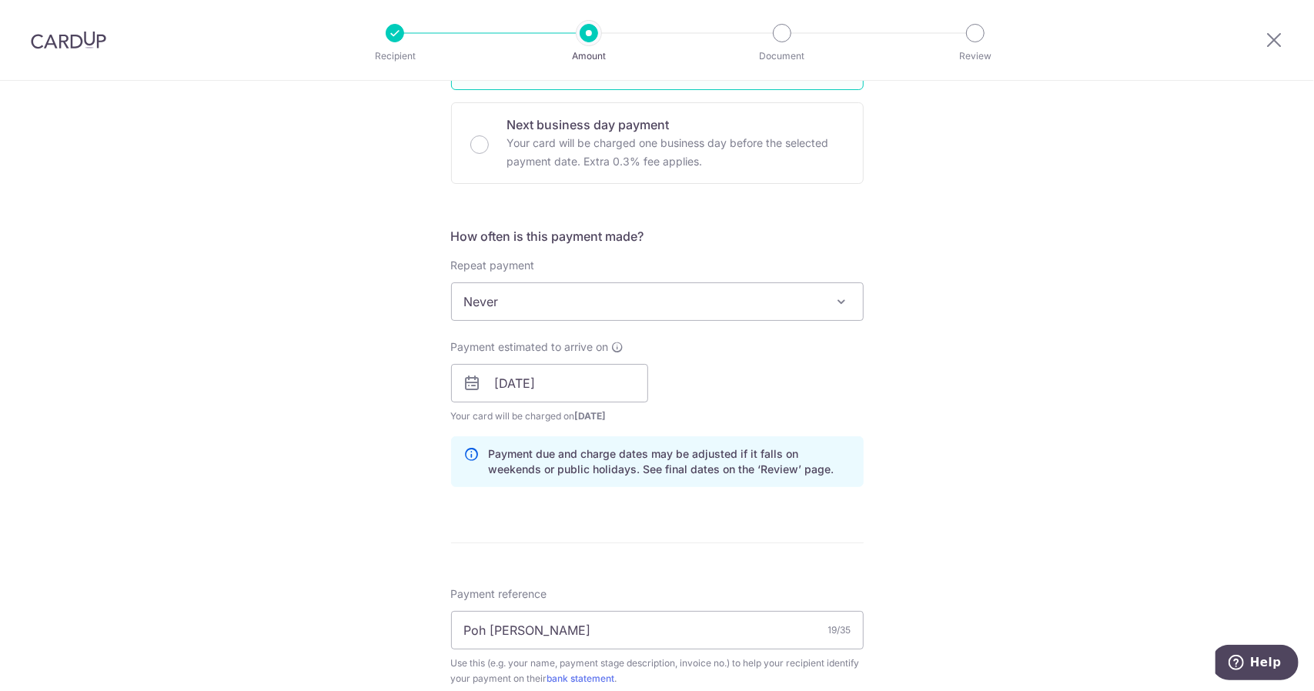
click at [965, 393] on div "Tell us more about your payment Enter payment amount SGD 3,790.00 3790.00 Selec…" at bounding box center [657, 445] width 1314 height 1628
click at [907, 402] on div "Tell us more about your payment Enter payment amount SGD 3,790.00 3790.00 Selec…" at bounding box center [657, 445] width 1314 height 1628
click at [454, 376] on input "[DATE]" at bounding box center [549, 383] width 197 height 38
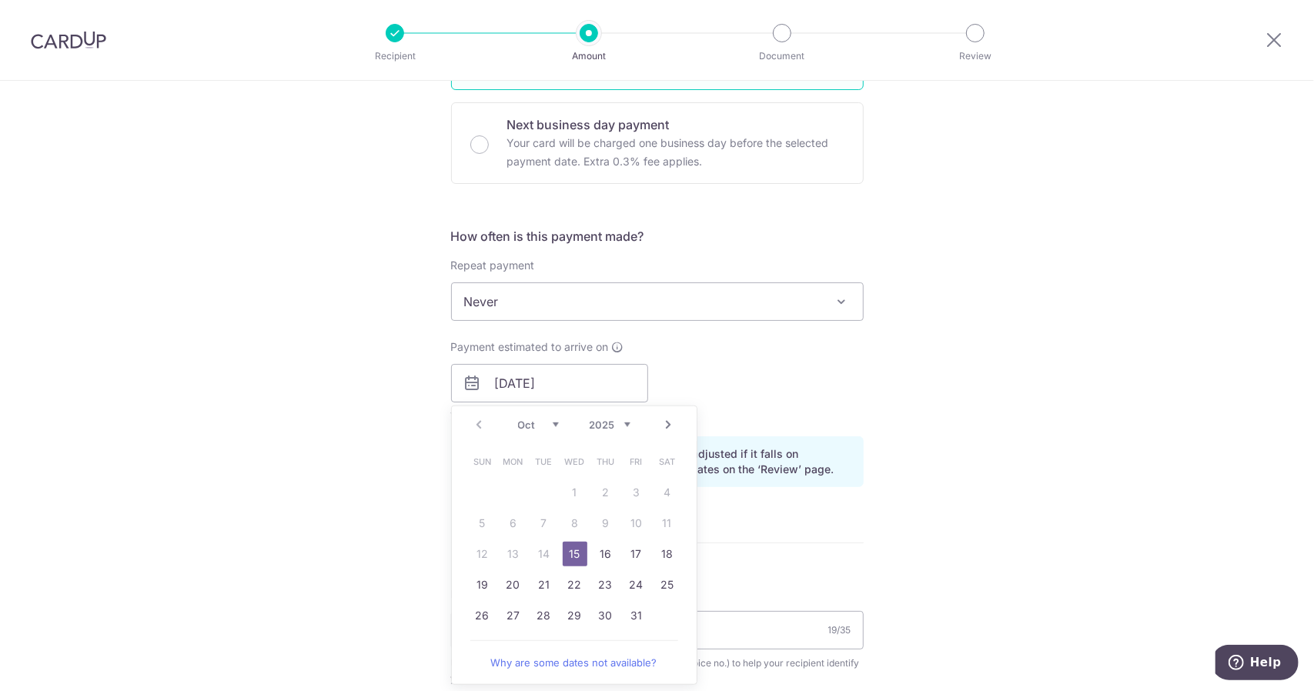
click at [469, 384] on icon at bounding box center [472, 383] width 18 height 18
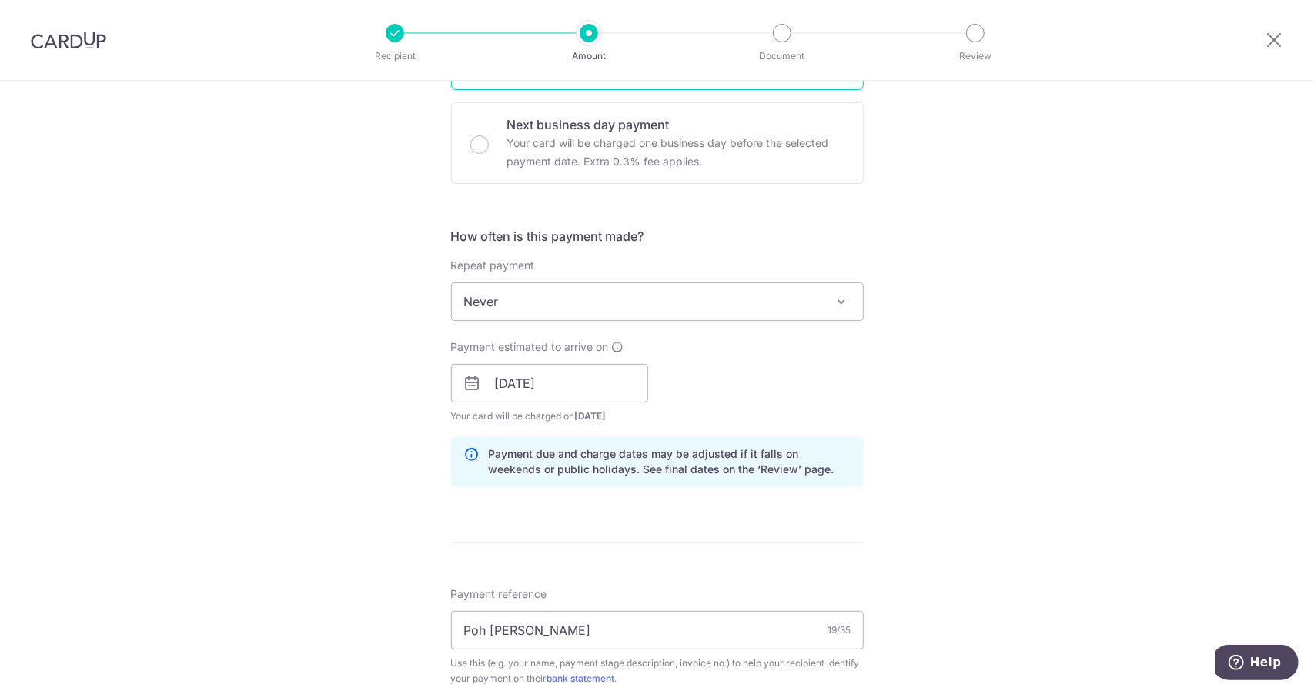
click at [928, 404] on div "Tell us more about your payment Enter payment amount SGD 3,790.00 3790.00 Selec…" at bounding box center [657, 445] width 1314 height 1628
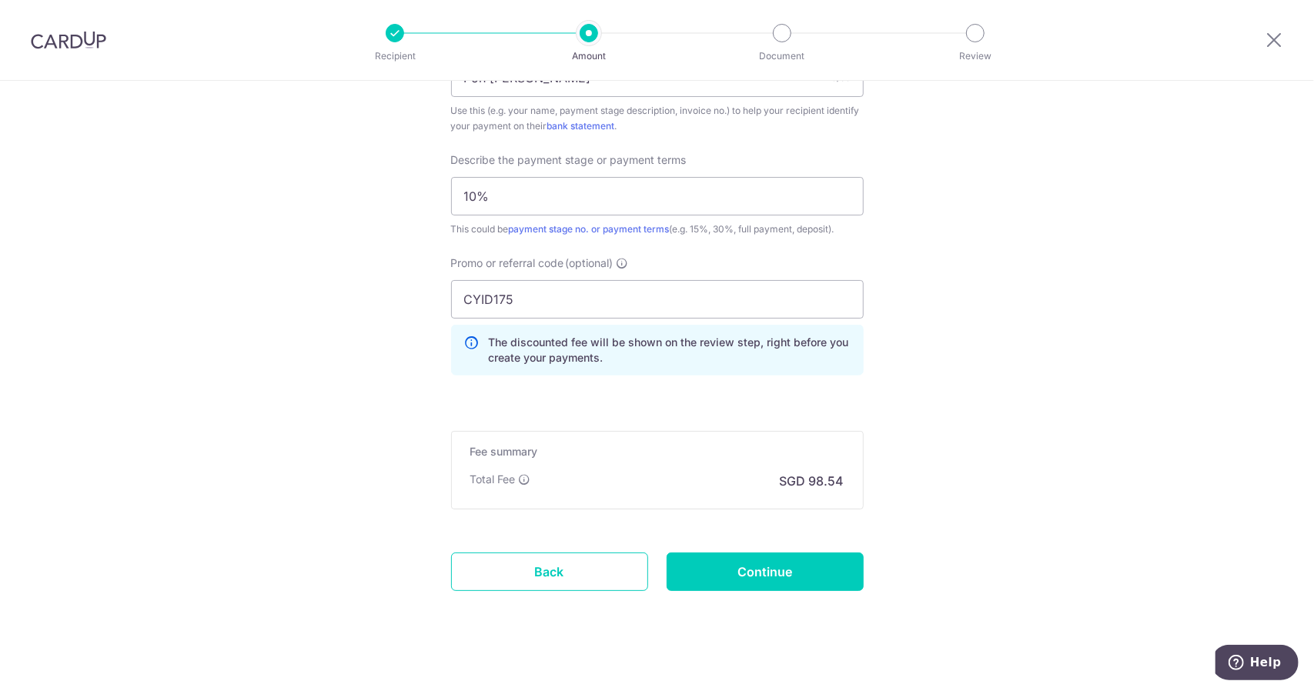
scroll to position [1013, 0]
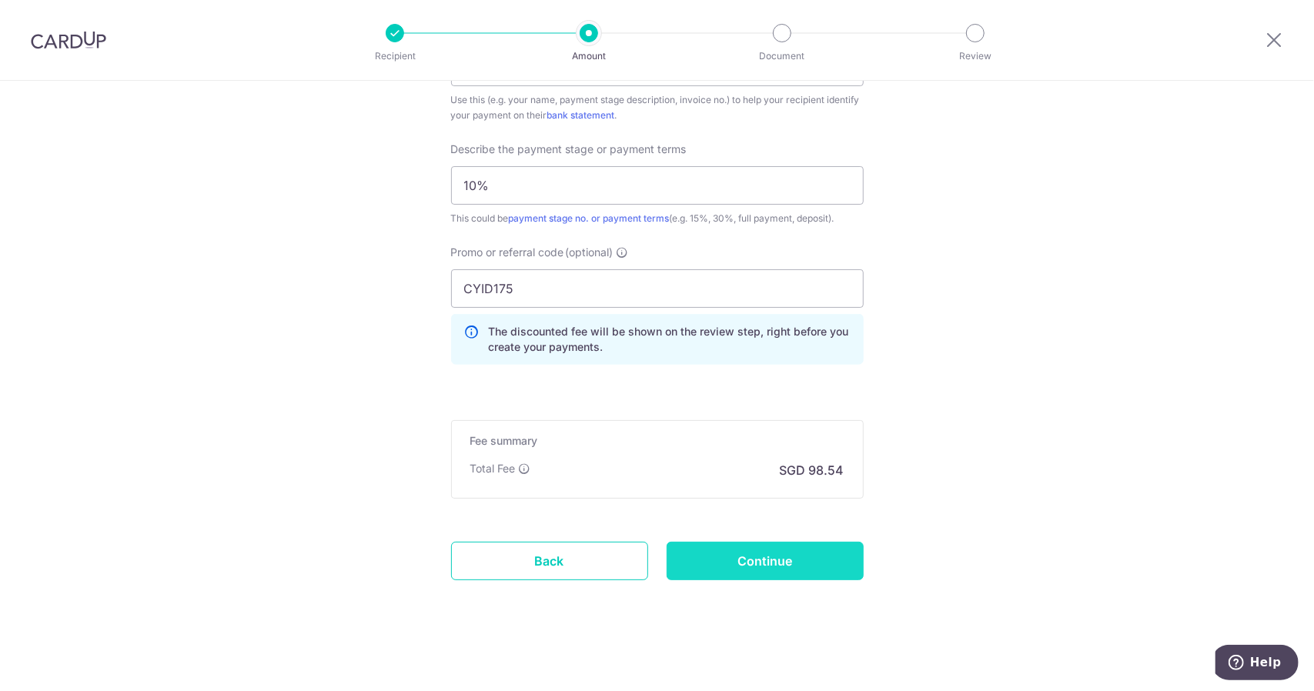
click at [792, 545] on input "Continue" at bounding box center [764, 561] width 197 height 38
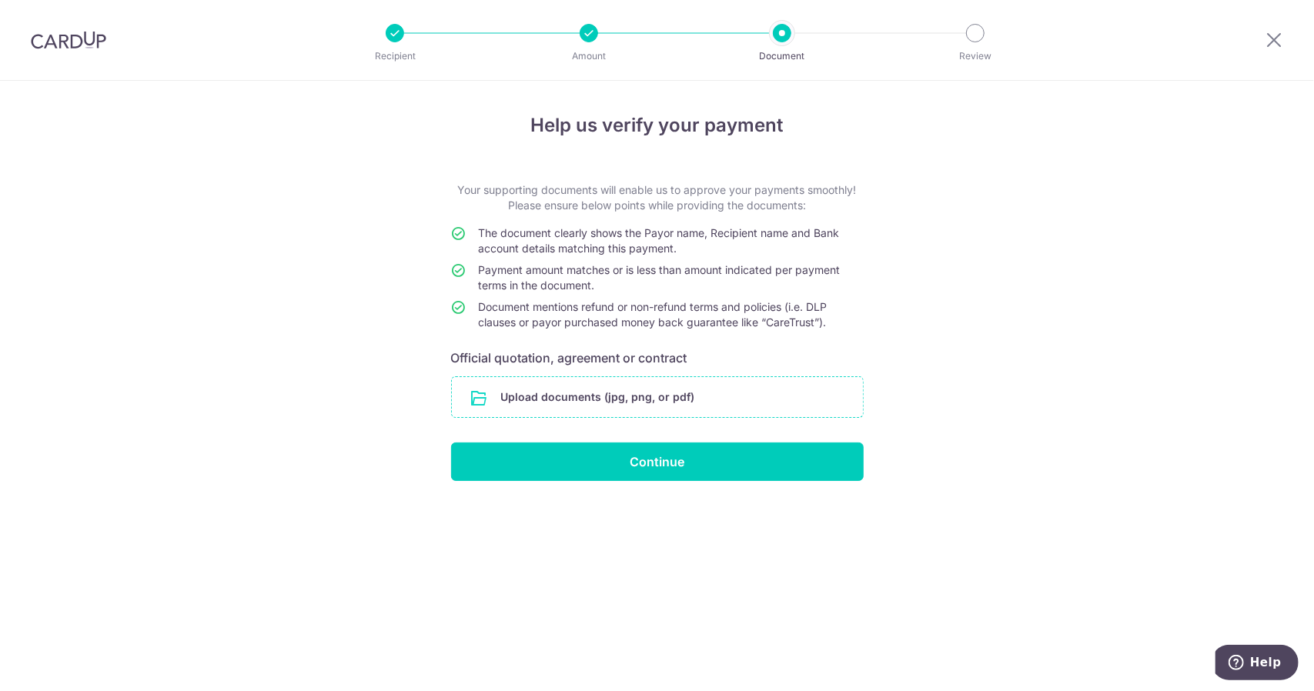
click at [582, 398] on input "file" at bounding box center [657, 397] width 411 height 40
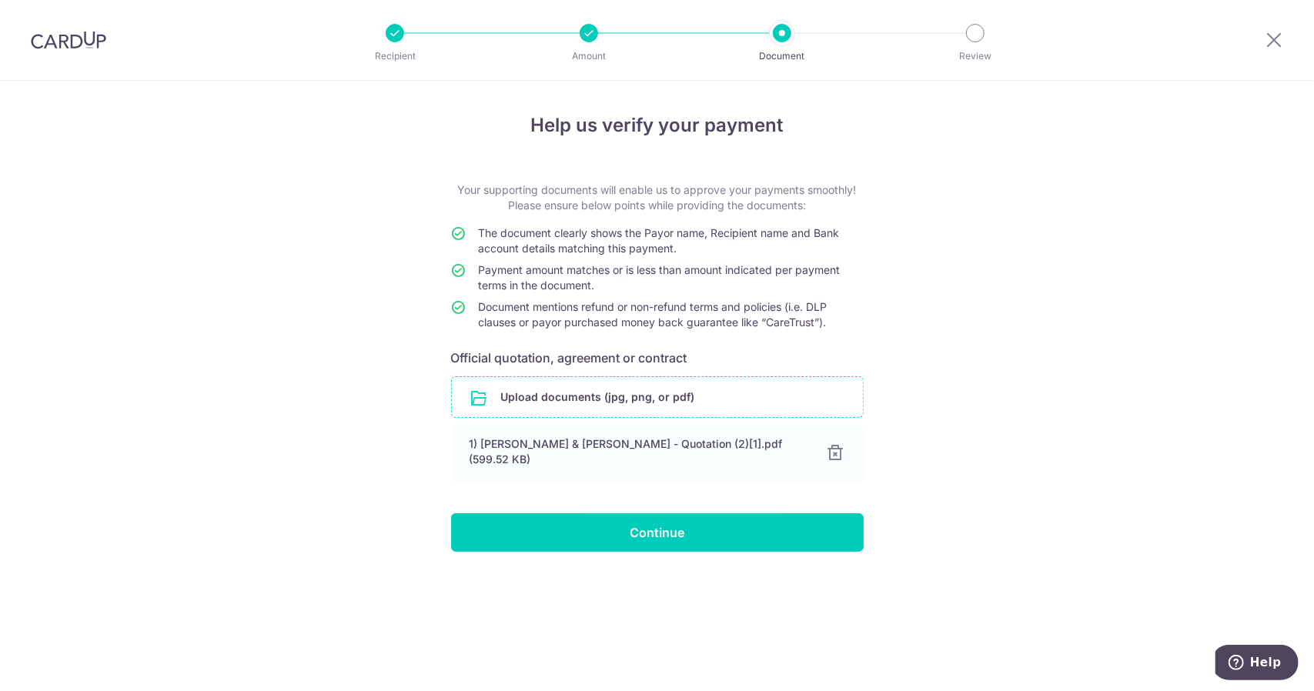
click at [1041, 314] on div "Help us verify your payment Your supporting documents will enable us to approve…" at bounding box center [657, 386] width 1314 height 610
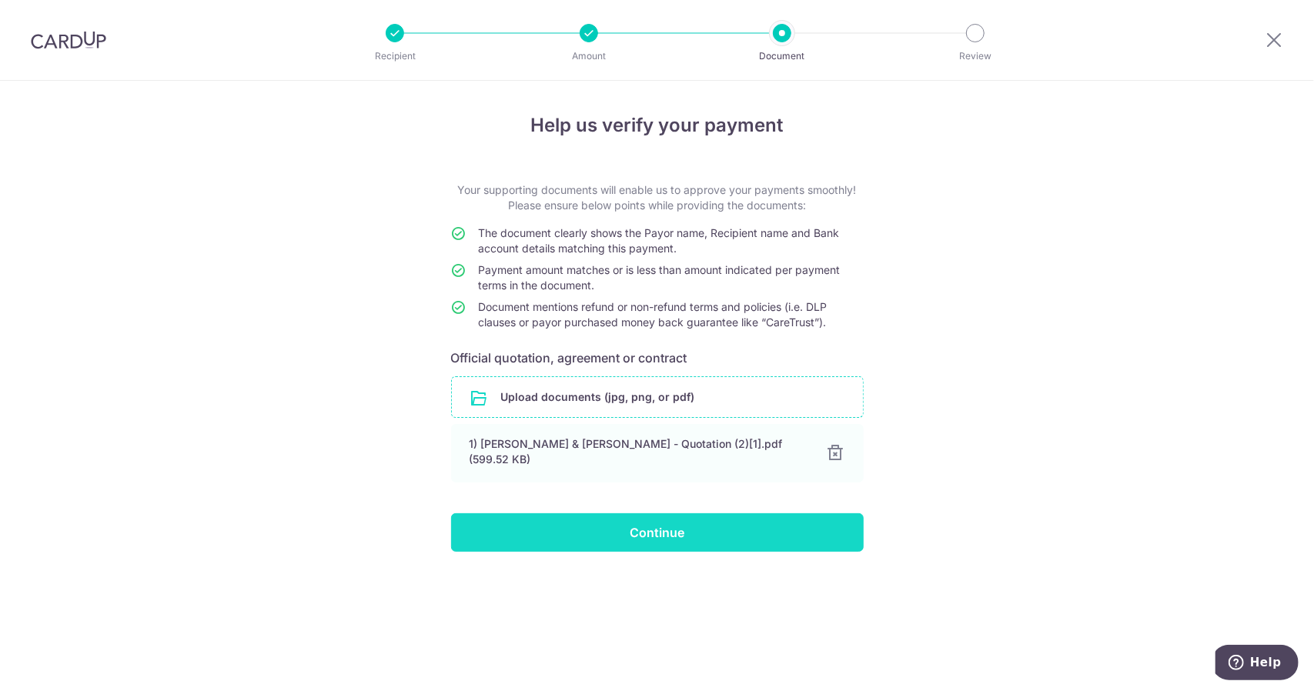
click at [703, 518] on input "Continue" at bounding box center [657, 532] width 412 height 38
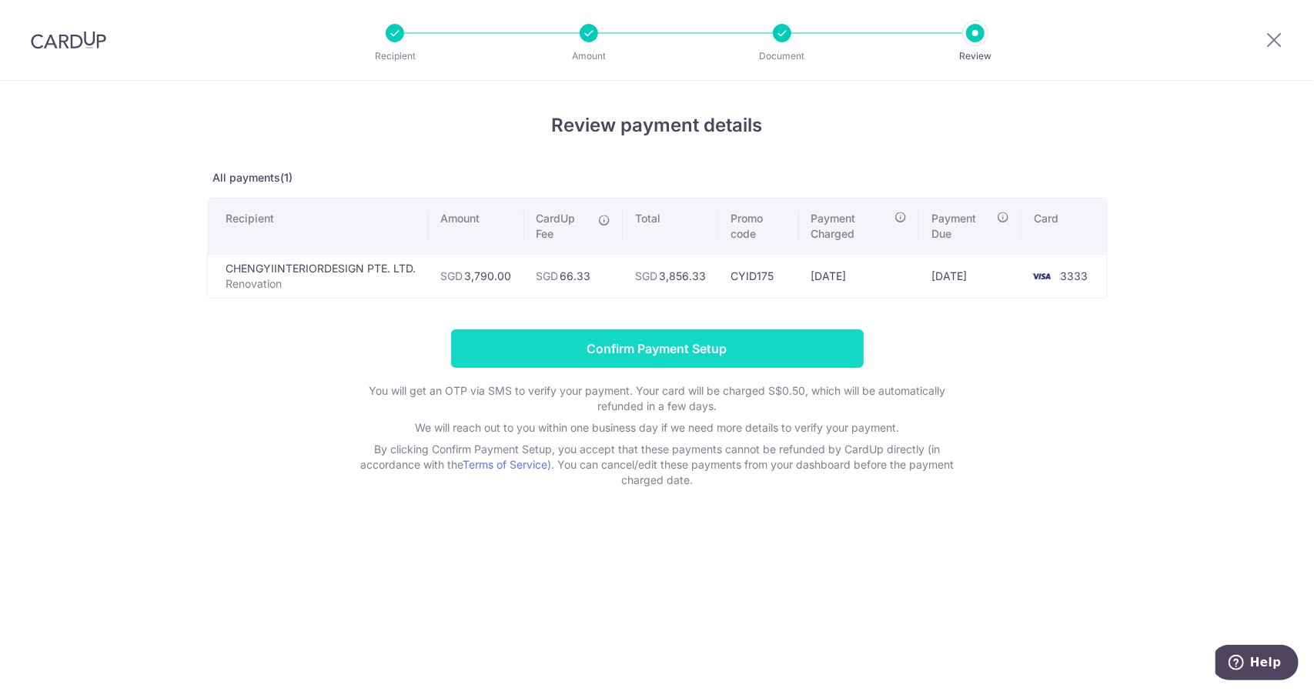
click at [676, 339] on input "Confirm Payment Setup" at bounding box center [657, 348] width 412 height 38
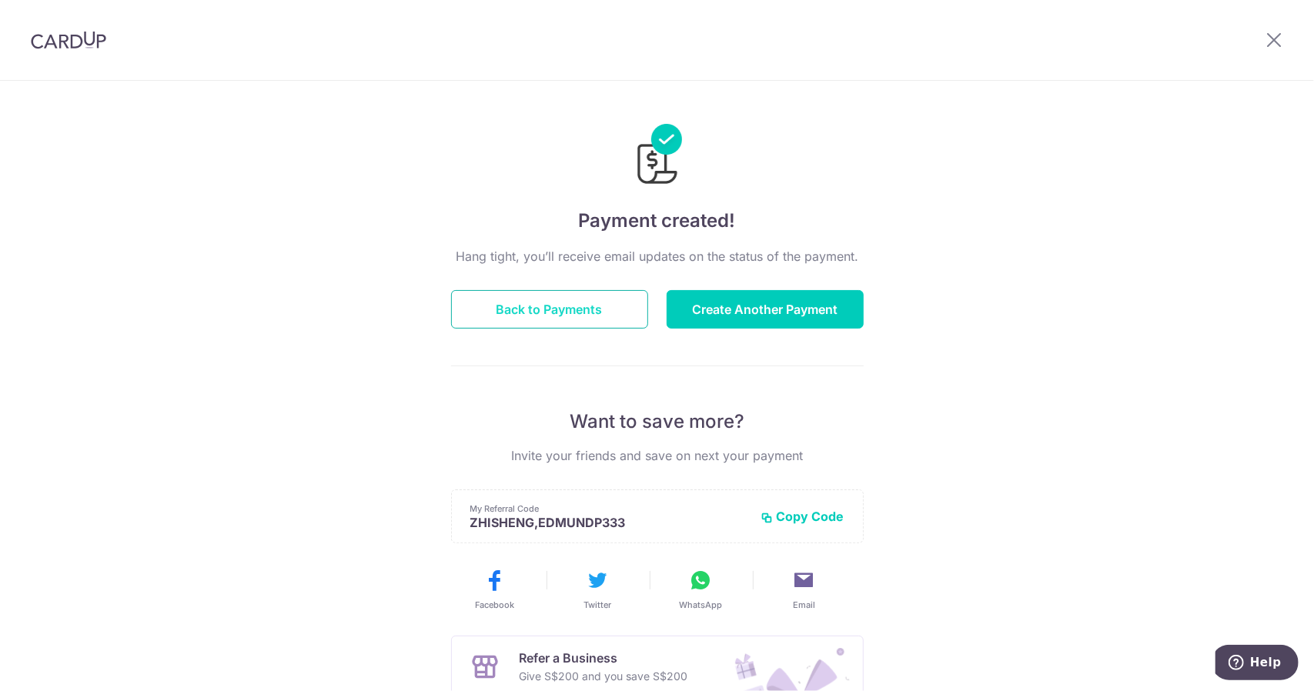
click at [602, 309] on button "Back to Payments" at bounding box center [549, 309] width 197 height 38
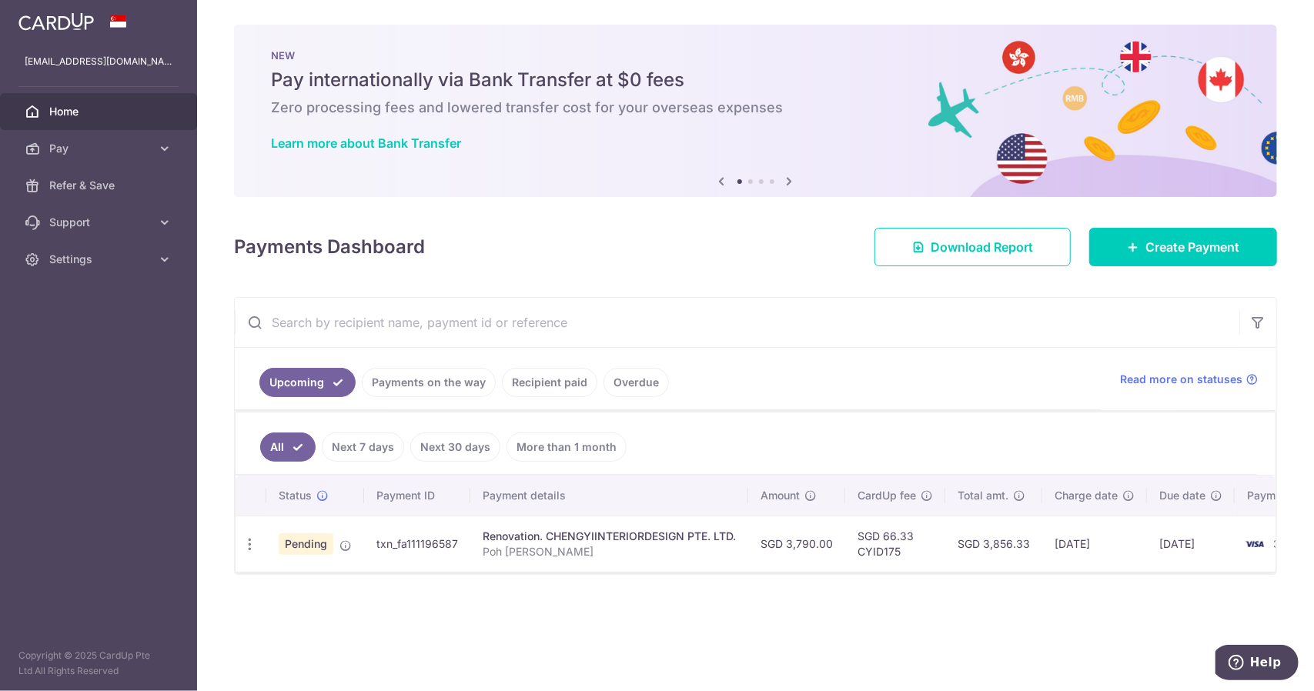
click at [905, 587] on div "× Pause Schedule Pause all future payments in this series Pause just this one p…" at bounding box center [755, 345] width 1117 height 691
click at [1176, 565] on td "[DATE]" at bounding box center [1191, 544] width 88 height 56
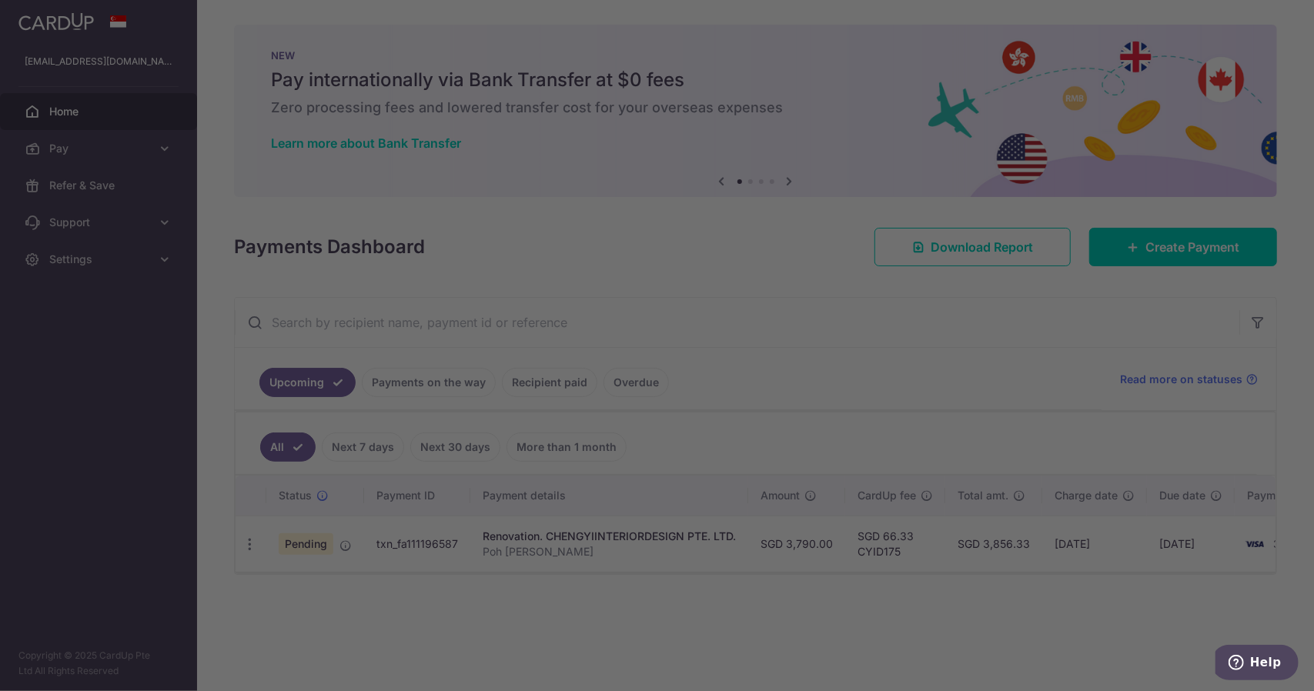
drag, startPoint x: 1170, startPoint y: 569, endPoint x: 1181, endPoint y: 569, distance: 10.8
click at [1181, 569] on div at bounding box center [663, 349] width 1327 height 698
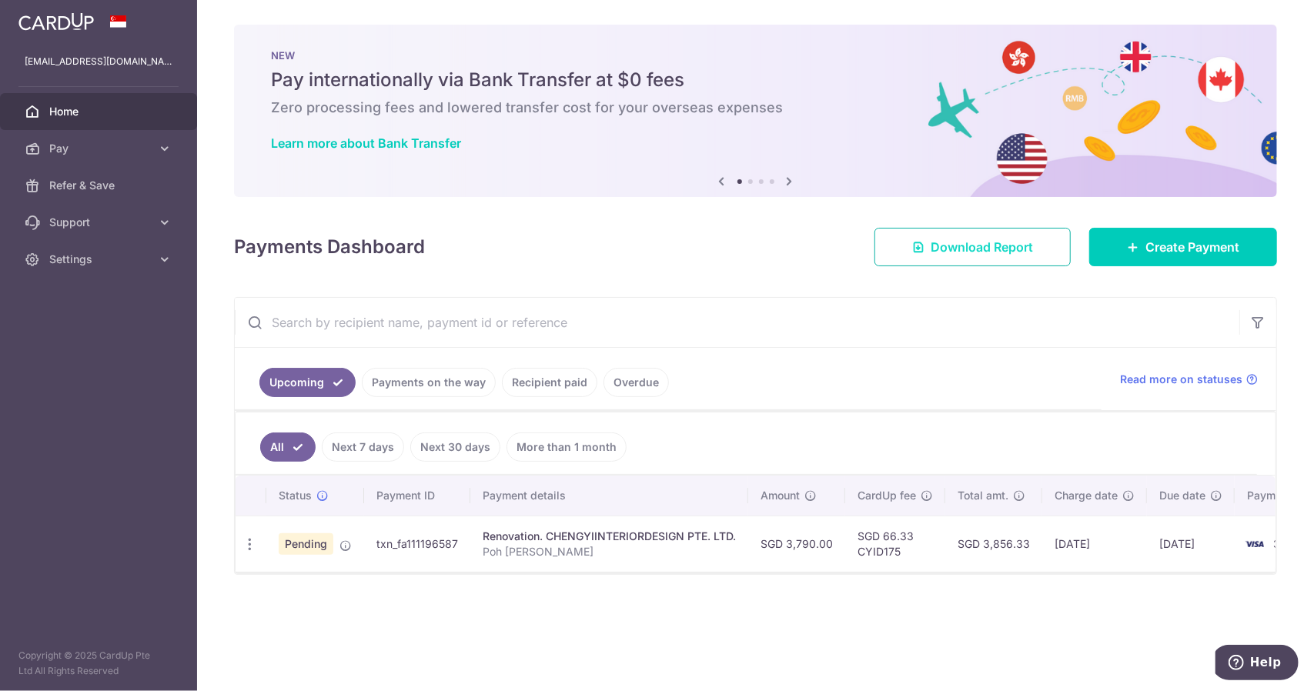
click at [1007, 245] on span "Download Report" at bounding box center [981, 247] width 102 height 18
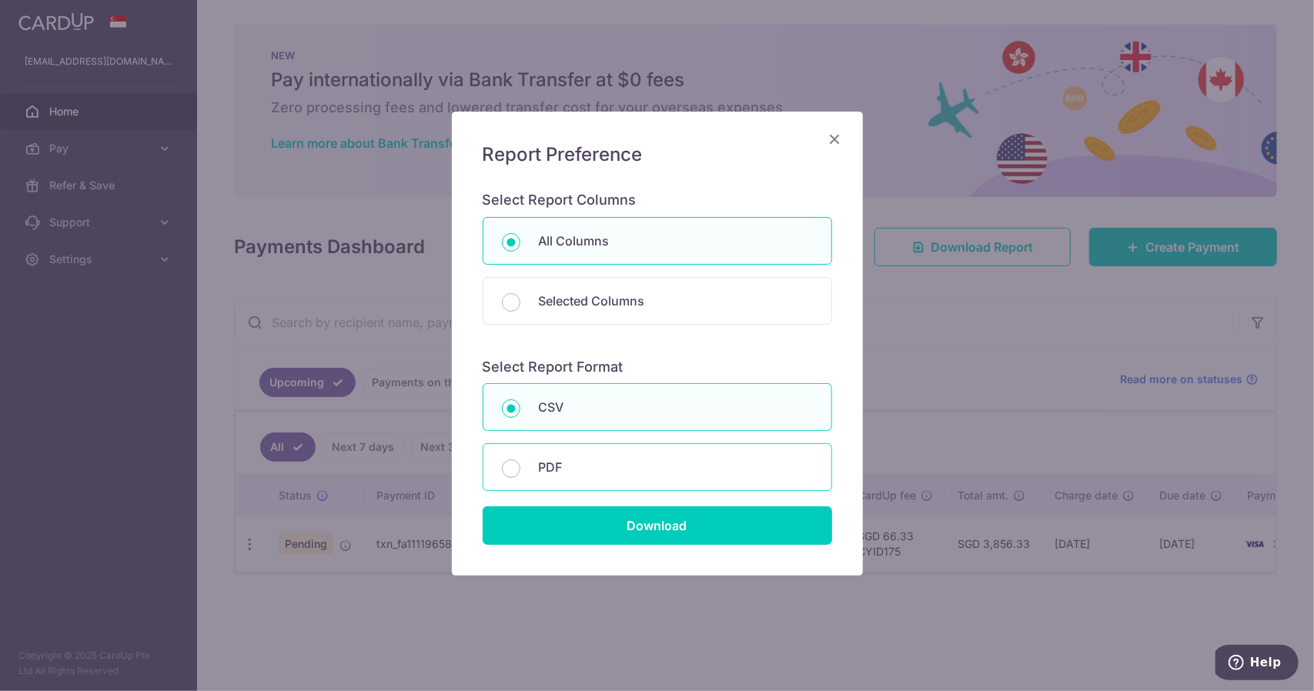
click at [671, 466] on p "PDF" at bounding box center [676, 467] width 274 height 18
click at [520, 466] on input "PDF" at bounding box center [511, 468] width 18 height 18
radio input "false"
radio input "true"
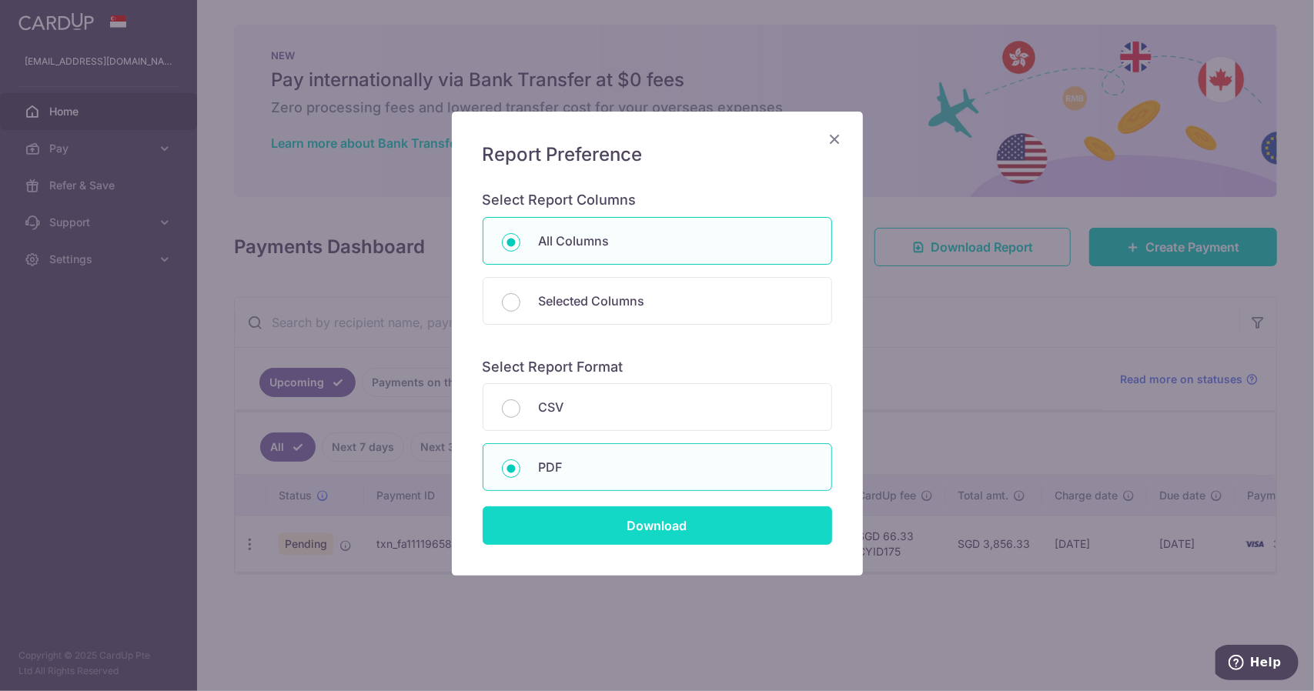
click at [671, 524] on input "Download" at bounding box center [656, 525] width 349 height 38
